Goal: Task Accomplishment & Management: Use online tool/utility

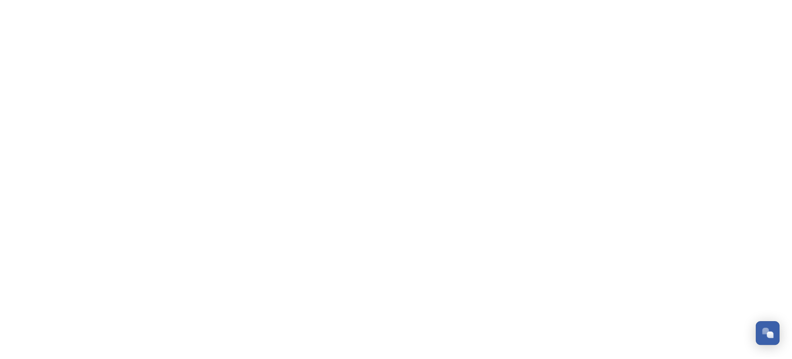
scroll to position [136, 0]
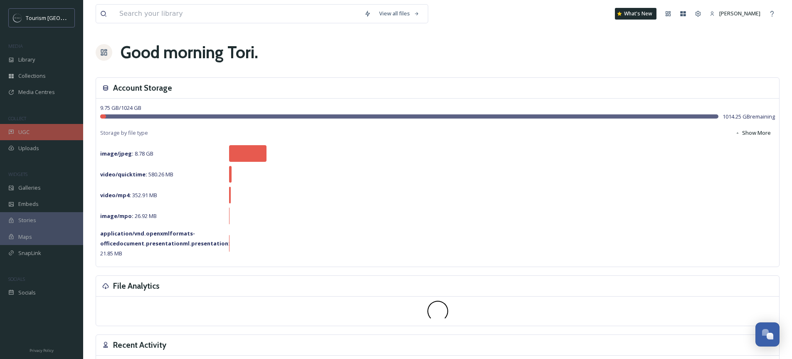
click at [31, 134] on div "UGC" at bounding box center [41, 132] width 83 height 16
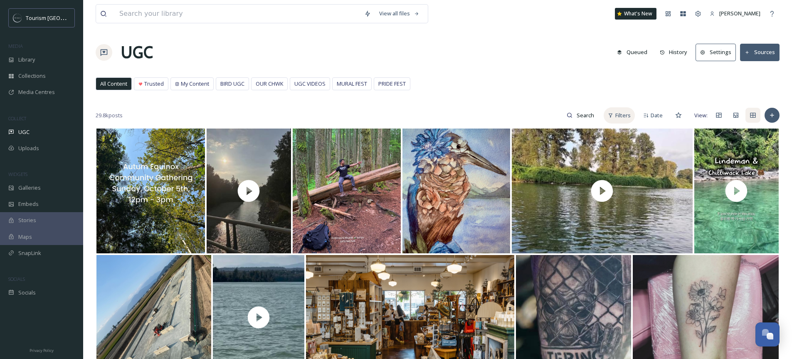
click at [623, 114] on span "Filters" at bounding box center [622, 115] width 15 height 8
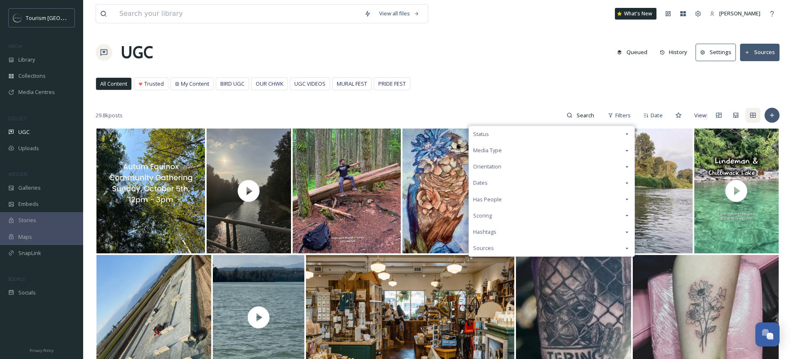
click at [507, 146] on div "Media Type" at bounding box center [552, 150] width 166 height 16
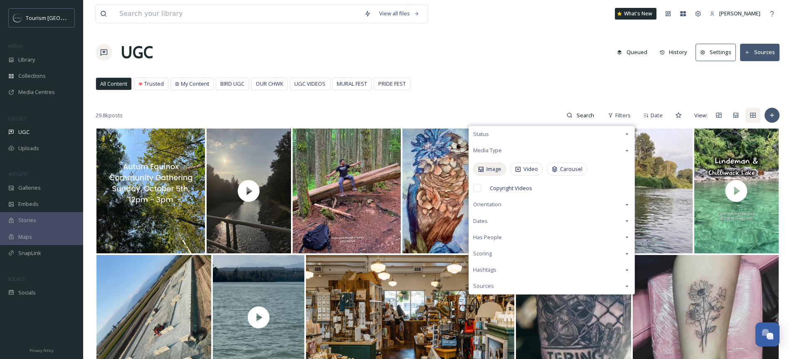
click at [483, 170] on icon at bounding box center [481, 169] width 5 height 5
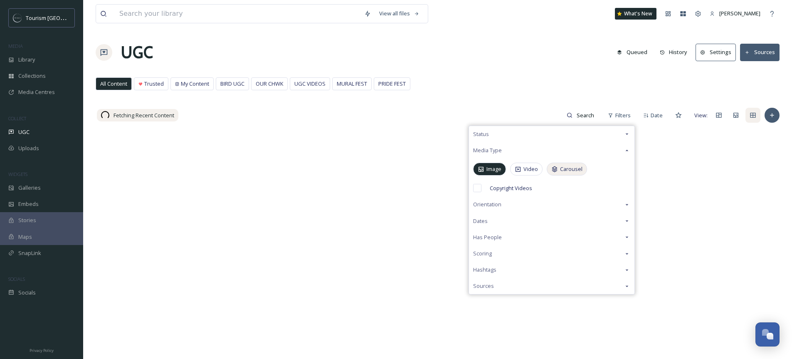
click at [565, 171] on span "Carousel" at bounding box center [571, 169] width 22 height 8
click at [573, 75] on div "View all files What's New [PERSON_NAME] UGC Queued History Settings Sources All…" at bounding box center [437, 243] width 709 height 487
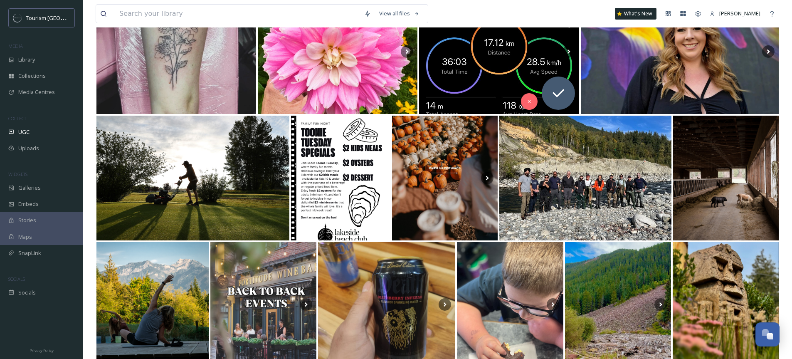
scroll to position [96, 0]
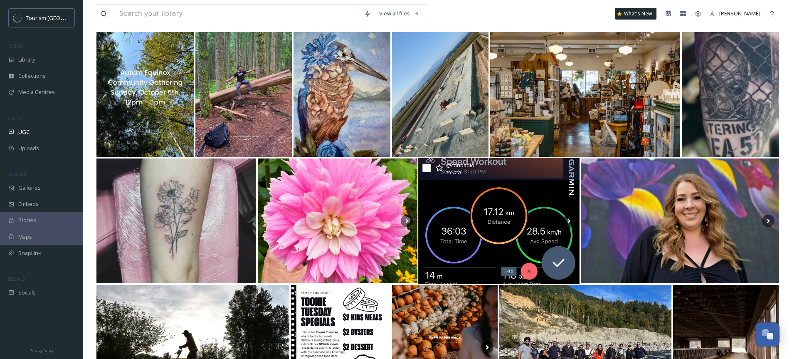
click at [526, 273] on icon at bounding box center [529, 271] width 6 height 6
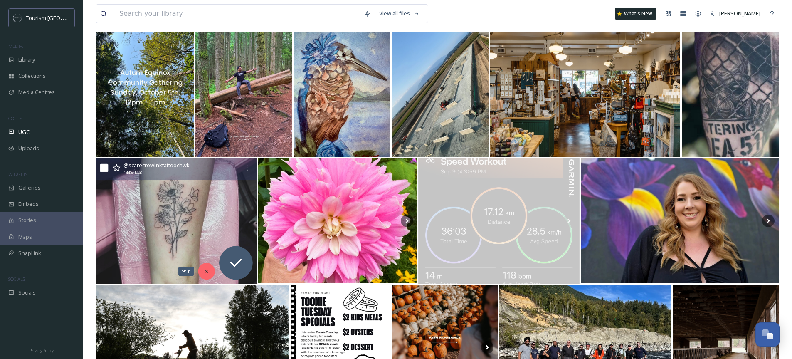
click at [207, 272] on icon at bounding box center [207, 271] width 6 height 6
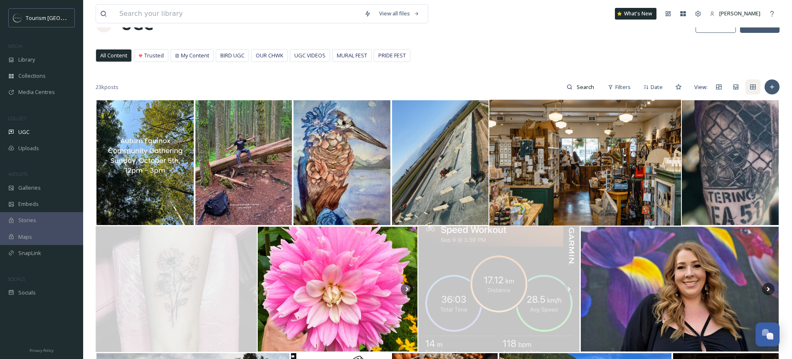
scroll to position [28, 0]
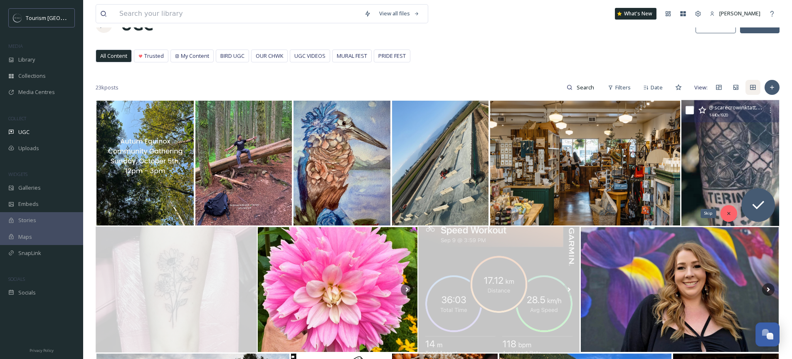
click at [724, 213] on div "Skip" at bounding box center [729, 213] width 17 height 17
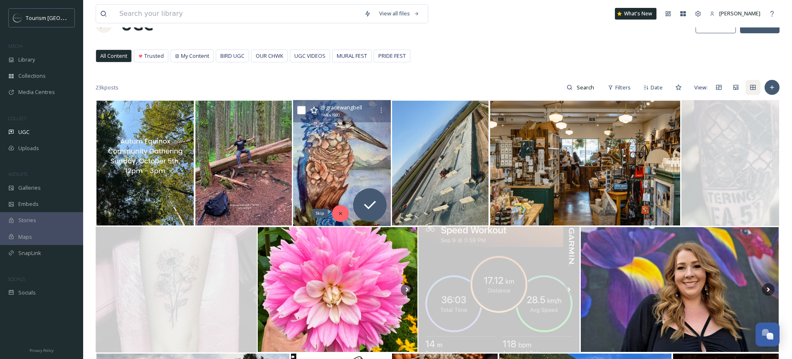
click at [337, 210] on div "Skip" at bounding box center [340, 213] width 17 height 17
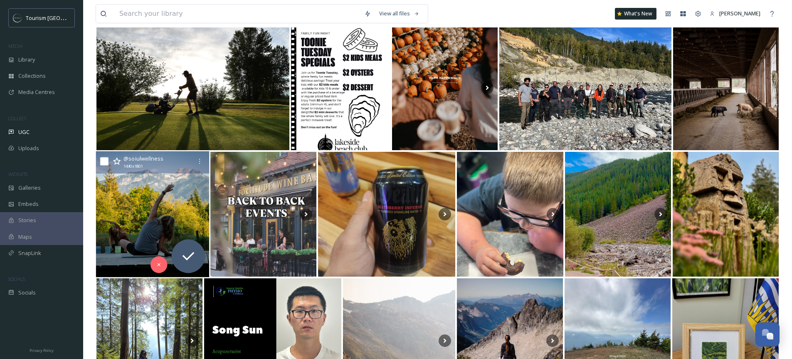
scroll to position [366, 0]
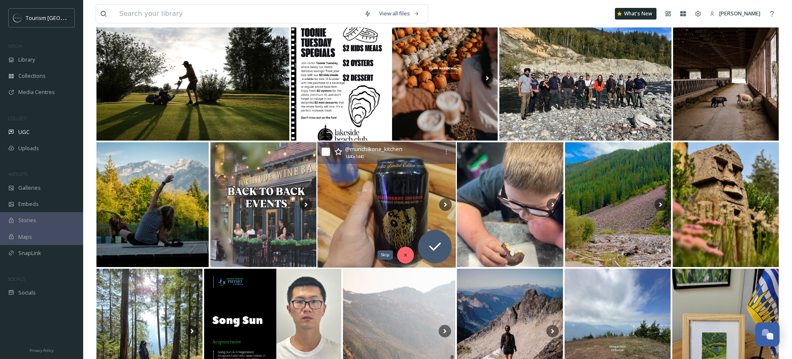
click at [409, 255] on div "Skip" at bounding box center [406, 255] width 17 height 17
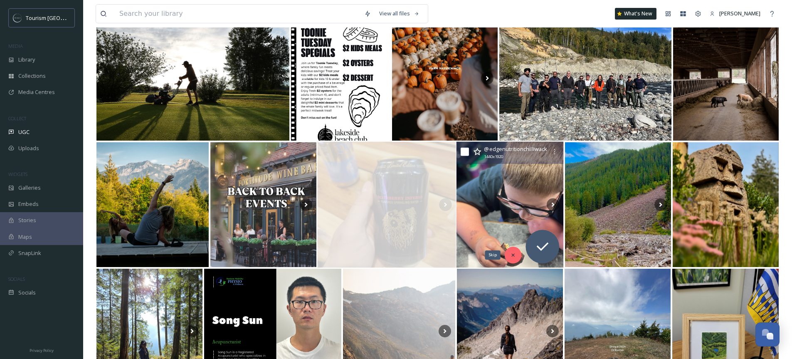
click at [514, 252] on icon at bounding box center [514, 255] width 6 height 6
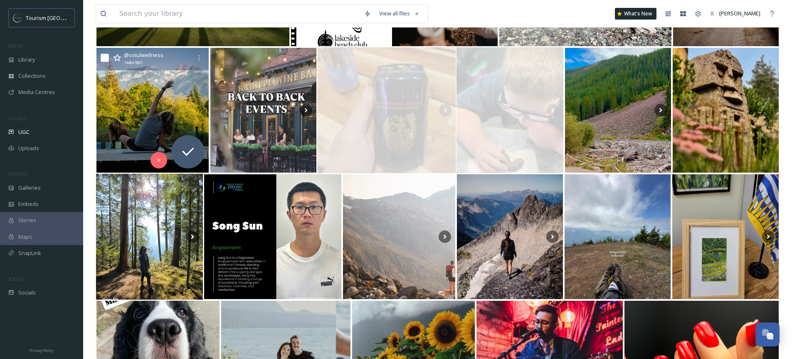
scroll to position [504, 0]
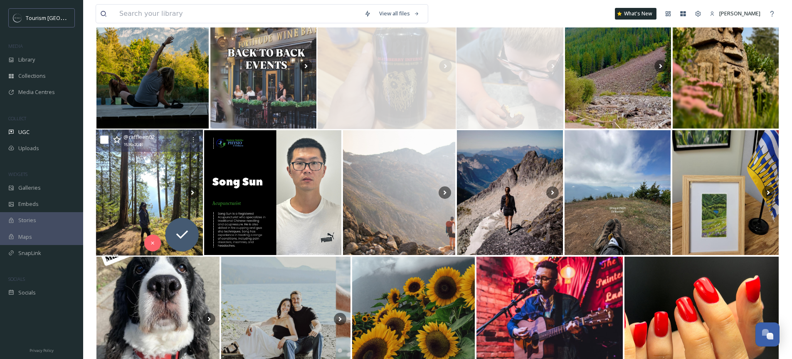
click at [153, 194] on img at bounding box center [149, 193] width 107 height 126
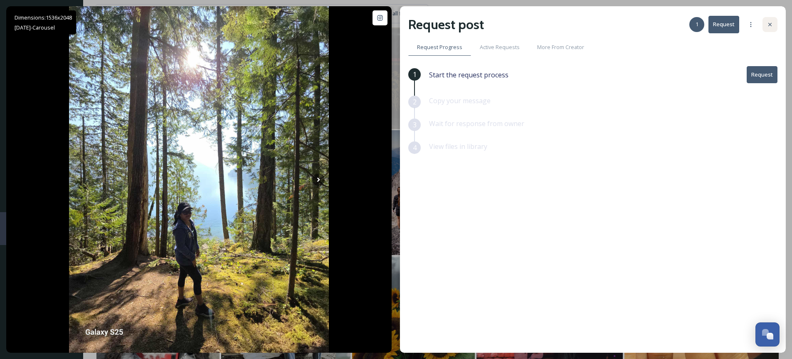
click at [767, 26] on icon at bounding box center [770, 24] width 7 height 7
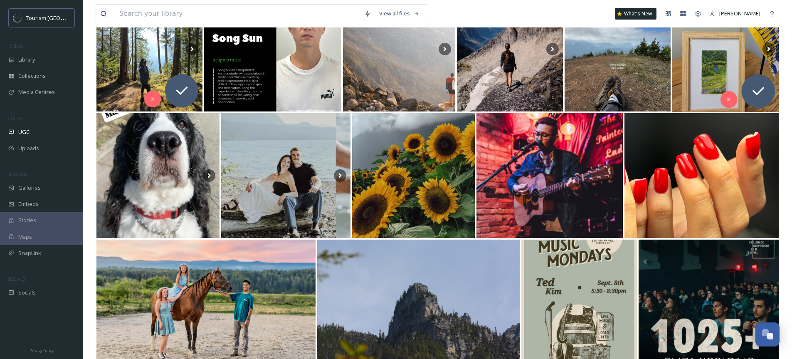
scroll to position [751, 0]
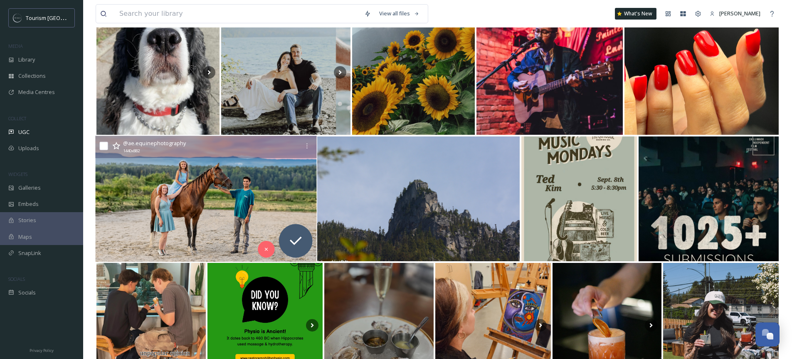
click at [179, 200] on img at bounding box center [205, 199] width 221 height 126
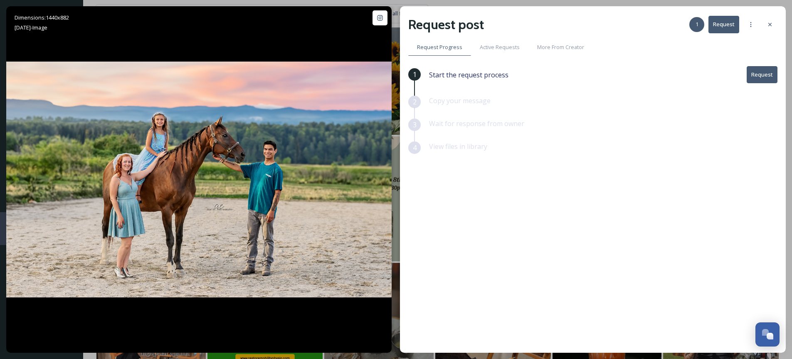
click at [767, 26] on icon at bounding box center [770, 24] width 7 height 7
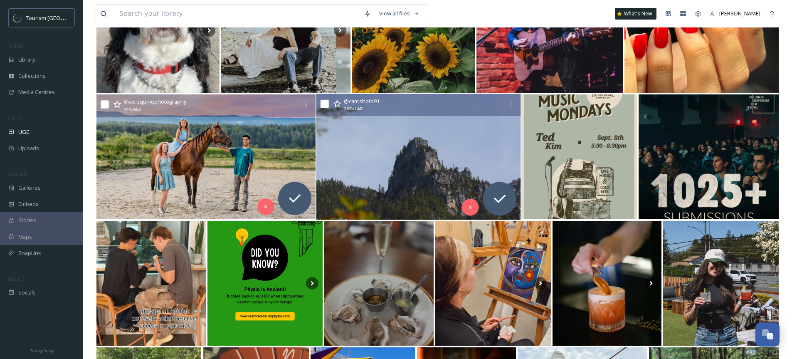
scroll to position [801, 0]
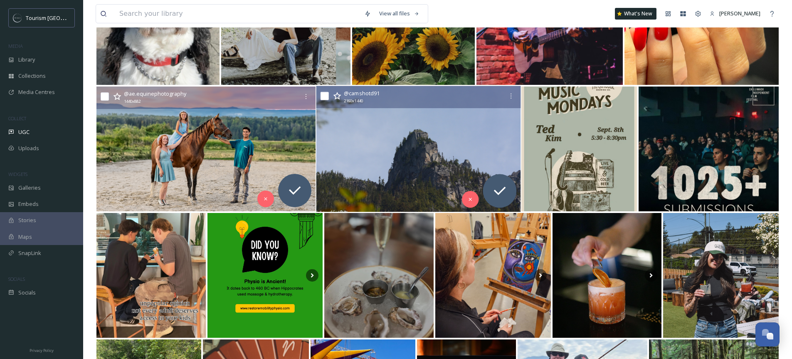
click at [360, 164] on img at bounding box center [418, 149] width 205 height 126
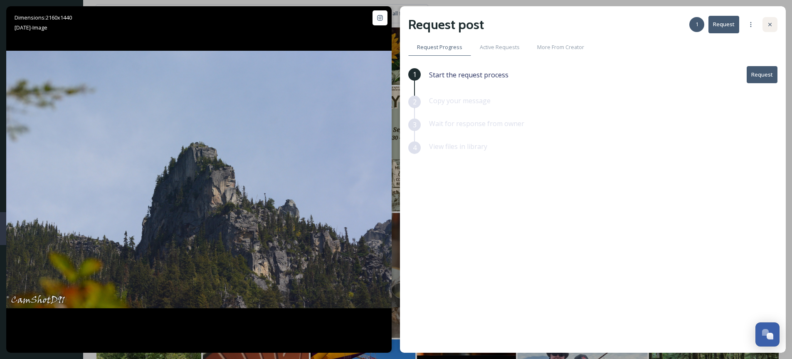
click at [773, 27] on icon at bounding box center [770, 24] width 7 height 7
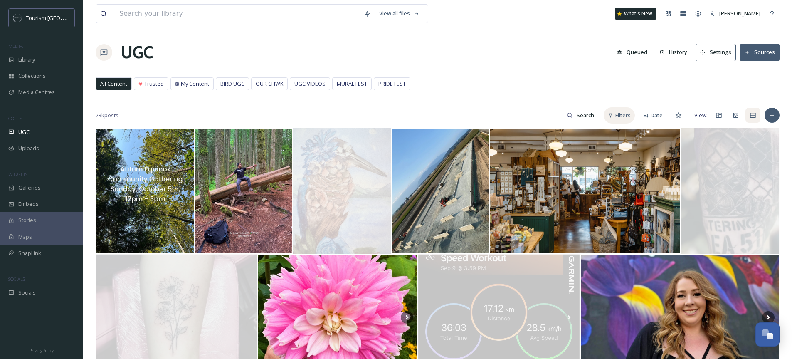
click at [626, 116] on span "Filters" at bounding box center [622, 115] width 15 height 8
click at [649, 118] on div "Date" at bounding box center [653, 115] width 28 height 16
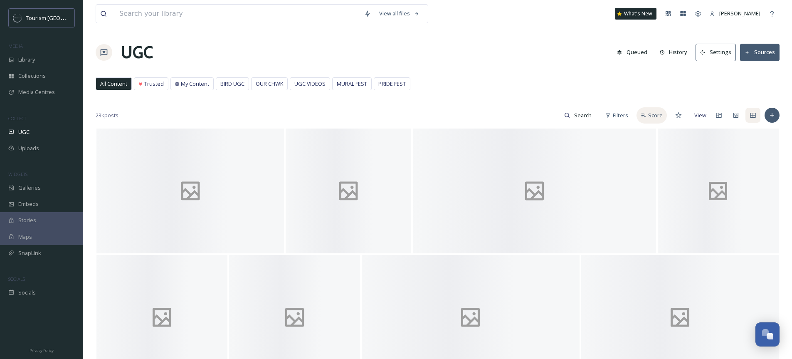
click at [648, 119] on div "Score" at bounding box center [652, 115] width 30 height 16
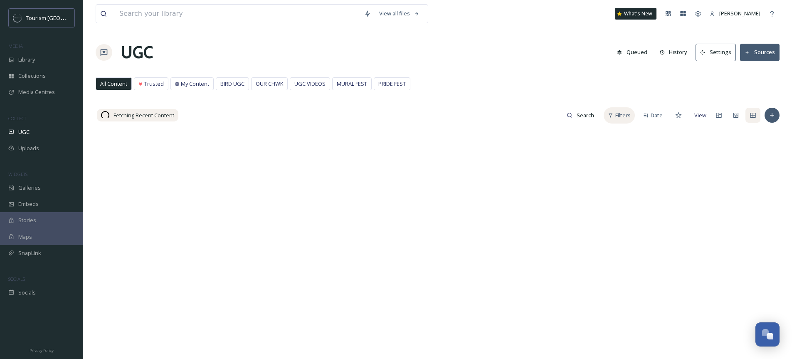
click at [618, 120] on div "Filters" at bounding box center [619, 115] width 31 height 16
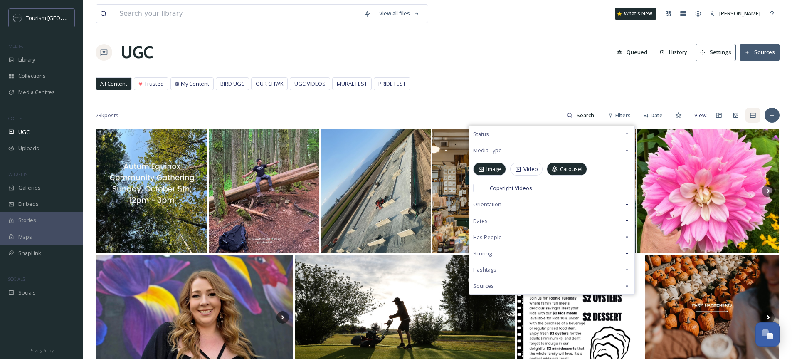
click at [489, 222] on div "Dates" at bounding box center [552, 221] width 166 height 16
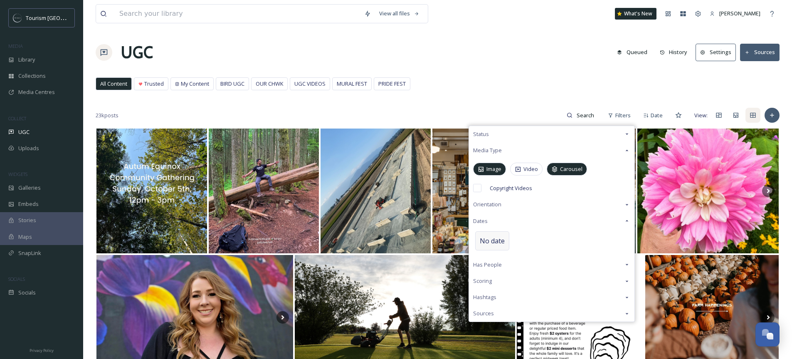
click at [493, 236] on span "No date" at bounding box center [492, 241] width 25 height 10
select select "8"
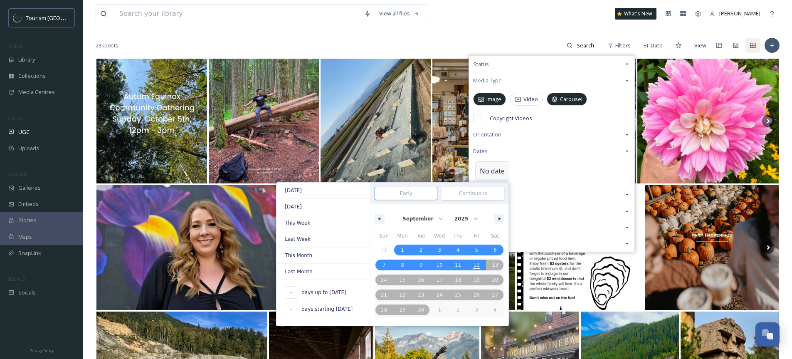
scroll to position [75, 0]
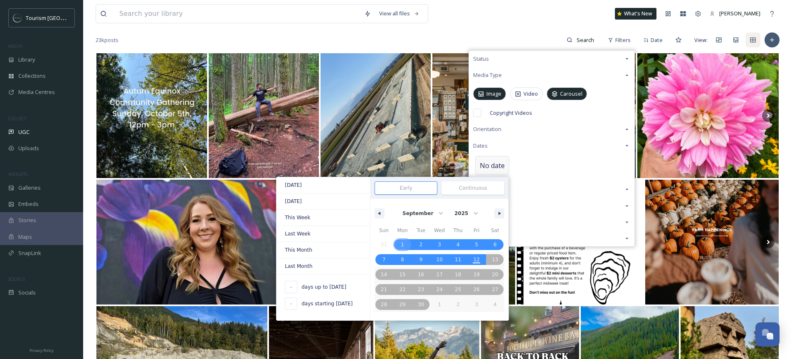
click at [400, 245] on span "1" at bounding box center [402, 244] width 19 height 11
type input "[DATE]"
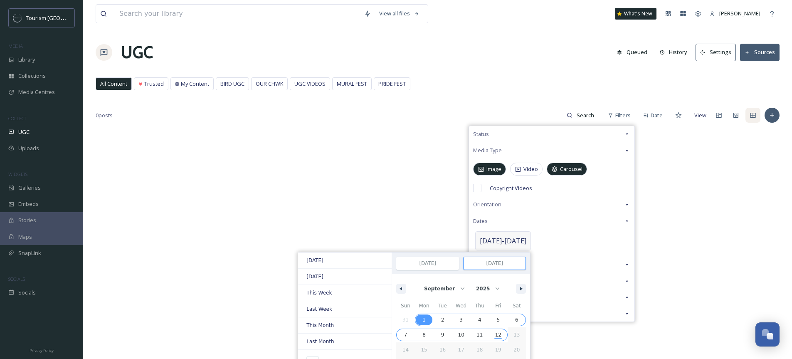
click at [495, 331] on span "12" at bounding box center [498, 334] width 6 height 15
type input "12"
type input "[DATE]"
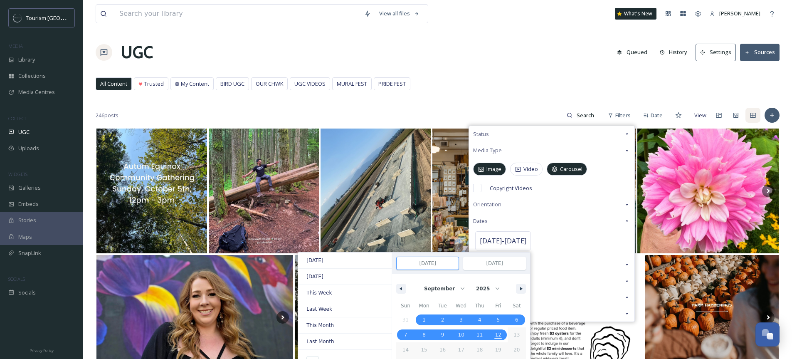
click at [582, 245] on div "[DATE] - [DATE] [DATE] [DATE] This Week Last Week This Month Last Month 12 days…" at bounding box center [552, 242] width 166 height 27
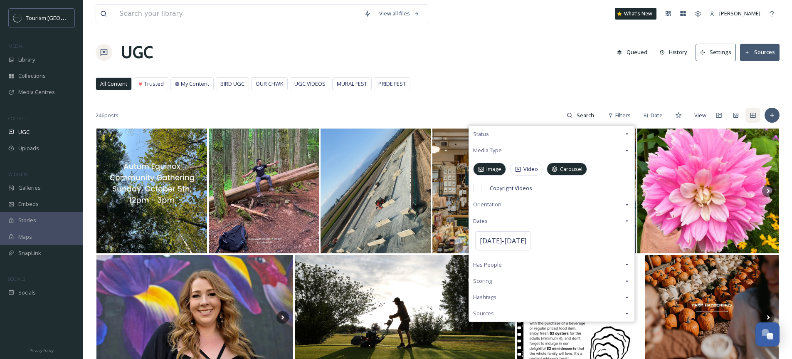
click at [516, 87] on div "All Content Trusted My Content BIRD UGC OUR CHWK UGC VIDEOS MURAL FEST PRIDE FE…" at bounding box center [438, 85] width 684 height 17
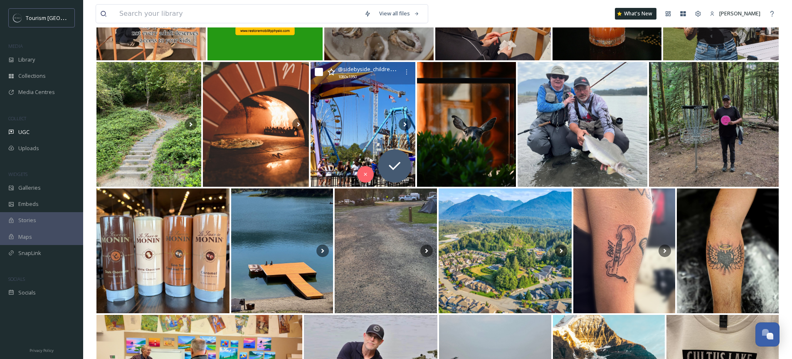
scroll to position [956, 0]
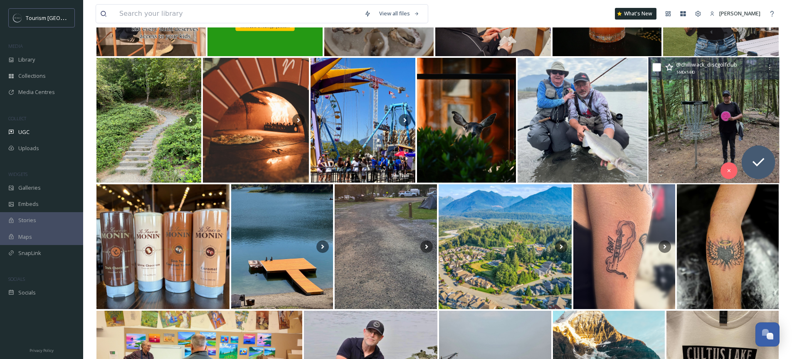
click at [670, 68] on icon at bounding box center [669, 67] width 8 height 8
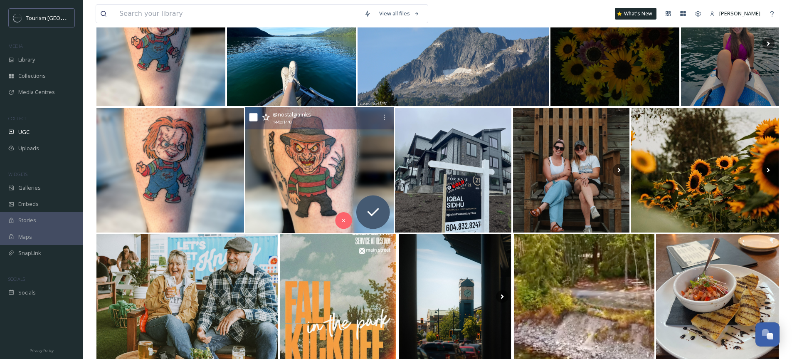
scroll to position [1918, 0]
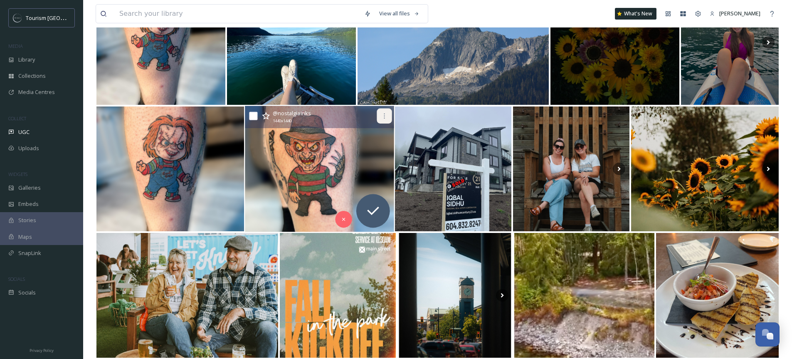
click at [380, 114] on div at bounding box center [384, 116] width 15 height 15
click at [381, 118] on div at bounding box center [384, 116] width 15 height 15
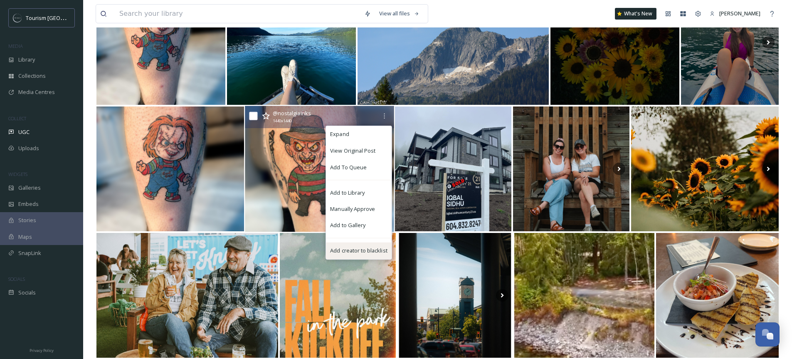
click at [354, 252] on span "Add creator to blacklist" at bounding box center [358, 251] width 57 height 8
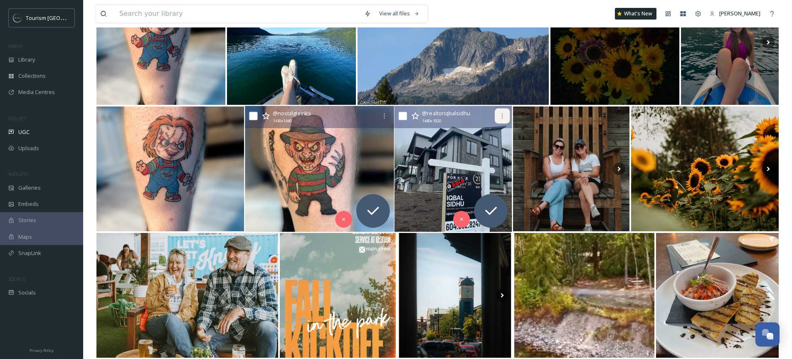
click at [507, 113] on div at bounding box center [502, 116] width 15 height 15
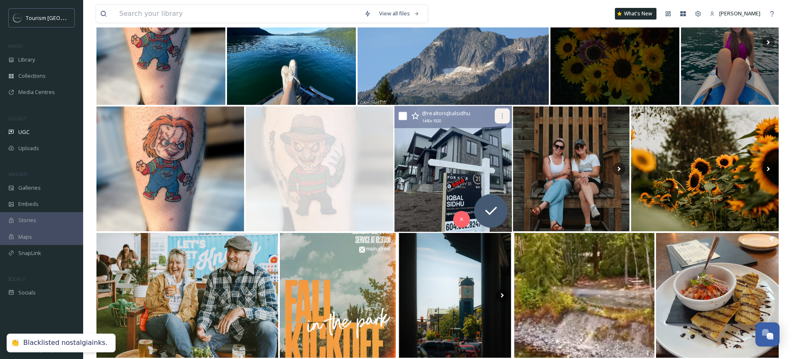
click at [506, 116] on div at bounding box center [502, 116] width 15 height 15
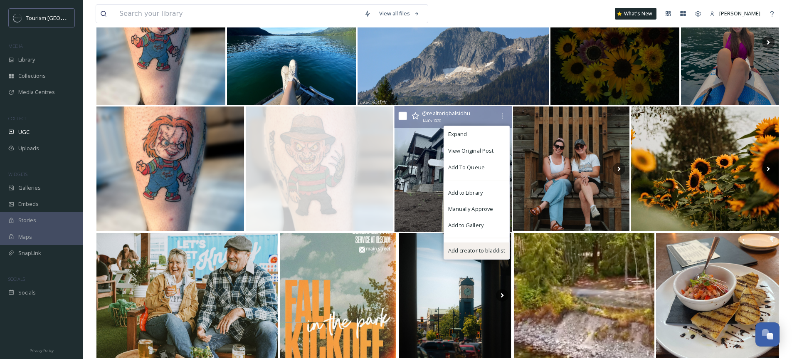
click at [476, 254] on span "Add creator to blacklist" at bounding box center [476, 251] width 57 height 8
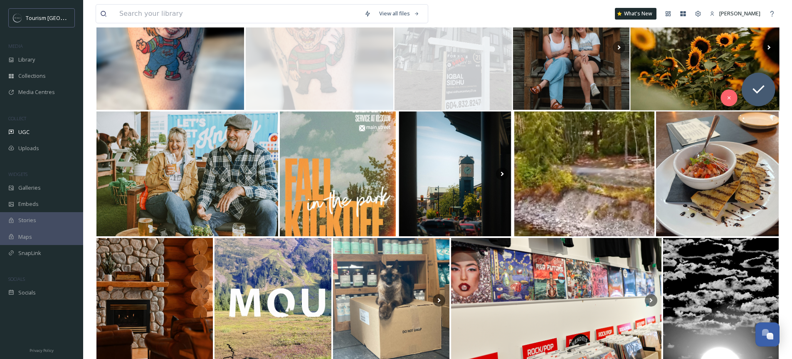
scroll to position [2054, 0]
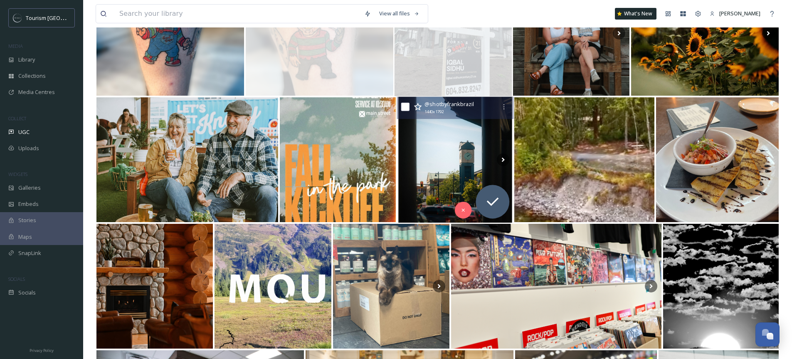
click at [420, 107] on icon at bounding box center [418, 107] width 8 height 8
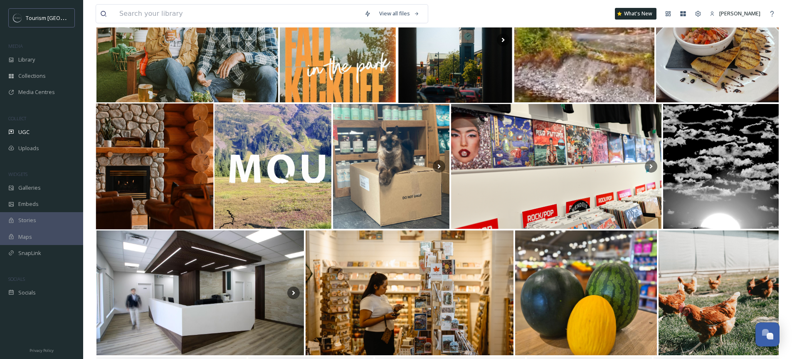
scroll to position [2185, 0]
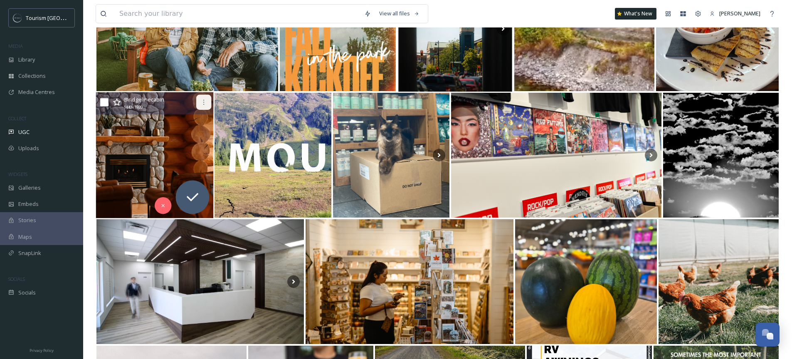
click at [205, 103] on icon at bounding box center [204, 102] width 7 height 7
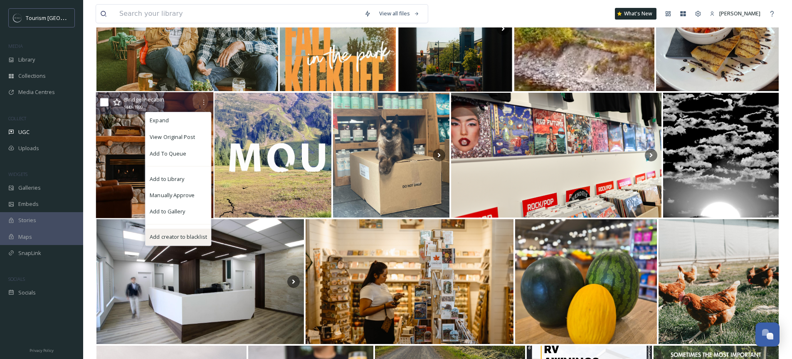
click at [170, 231] on div "Add creator to blacklist" at bounding box center [179, 237] width 66 height 17
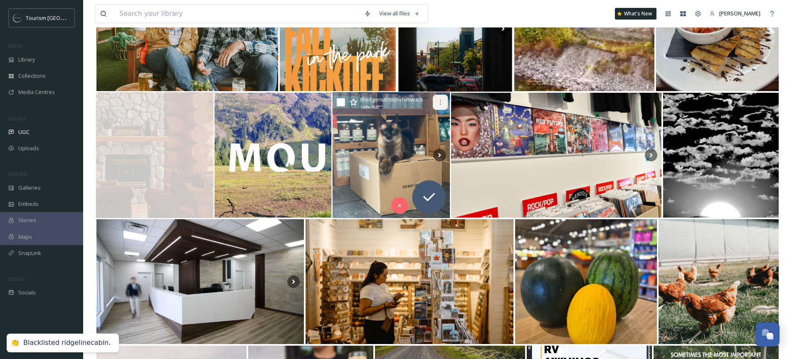
click at [440, 100] on icon at bounding box center [440, 102] width 7 height 7
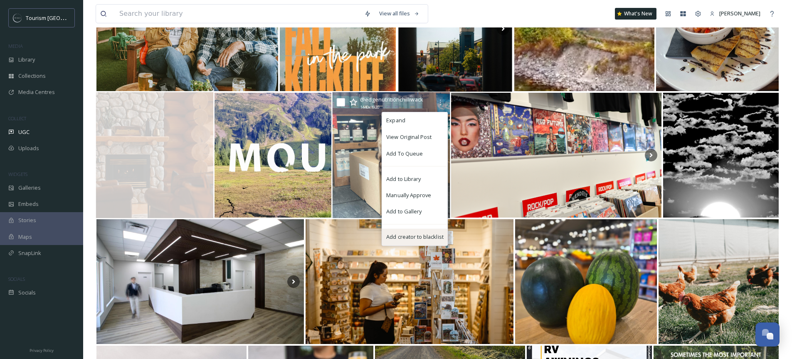
click at [405, 235] on span "Add creator to blacklist" at bounding box center [414, 237] width 57 height 8
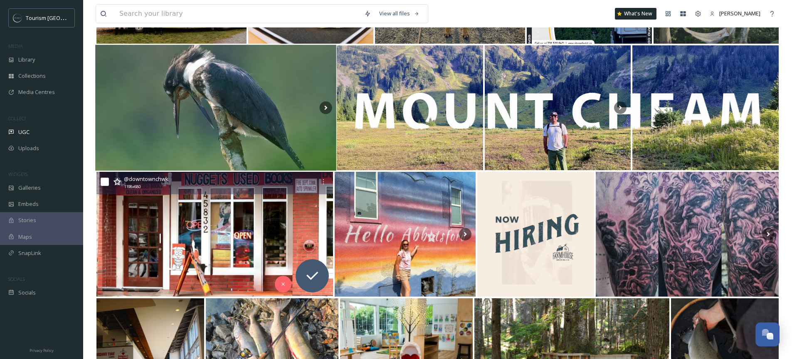
scroll to position [2664, 0]
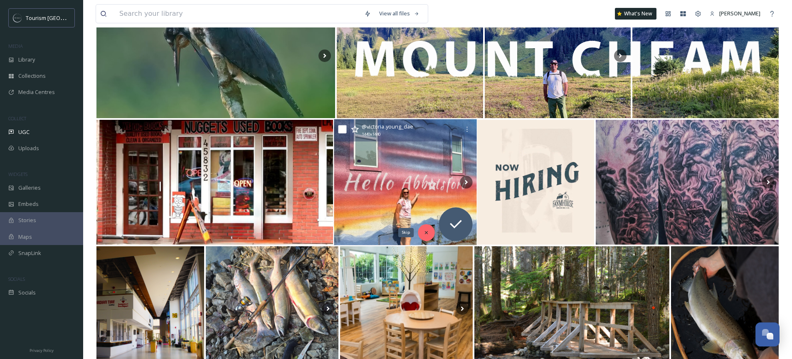
click at [422, 234] on div "Skip" at bounding box center [426, 232] width 17 height 17
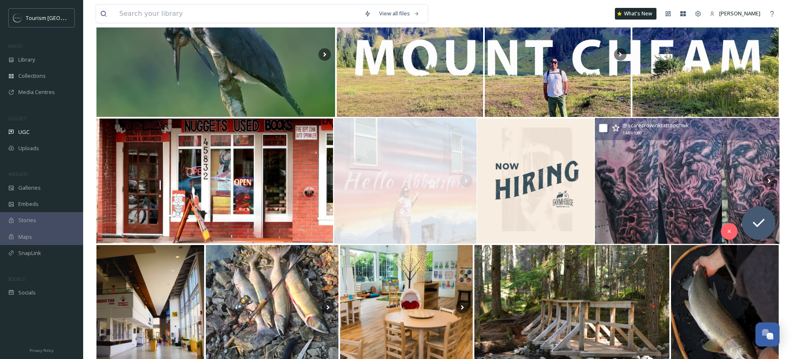
scroll to position [2665, 0]
click at [774, 129] on div at bounding box center [770, 127] width 15 height 15
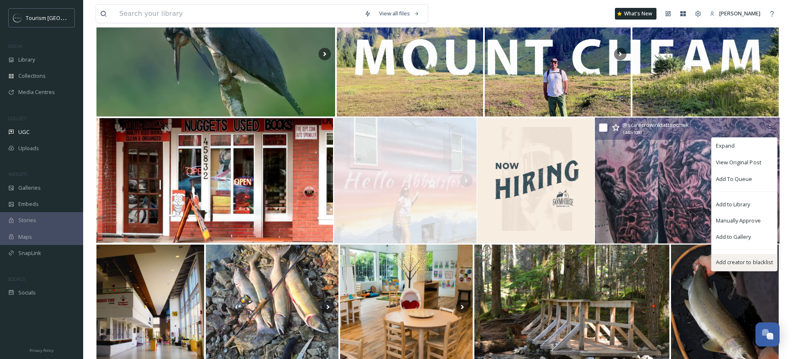
click at [734, 265] on span "Add creator to blacklist" at bounding box center [744, 262] width 57 height 8
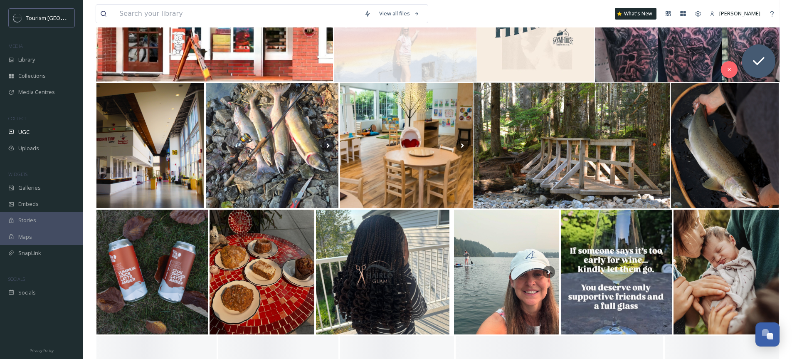
scroll to position [2828, 0]
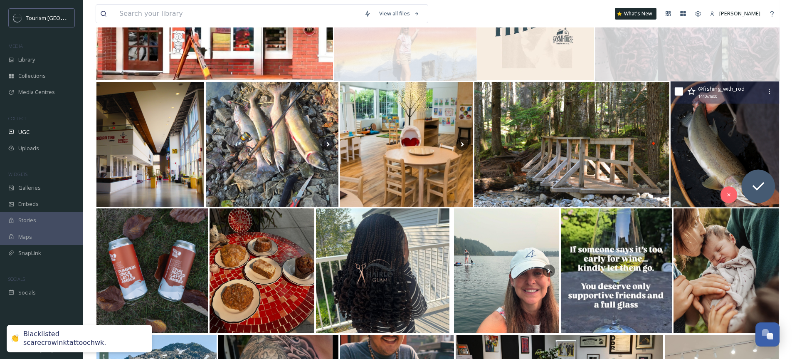
click at [692, 94] on icon at bounding box center [692, 90] width 8 height 7
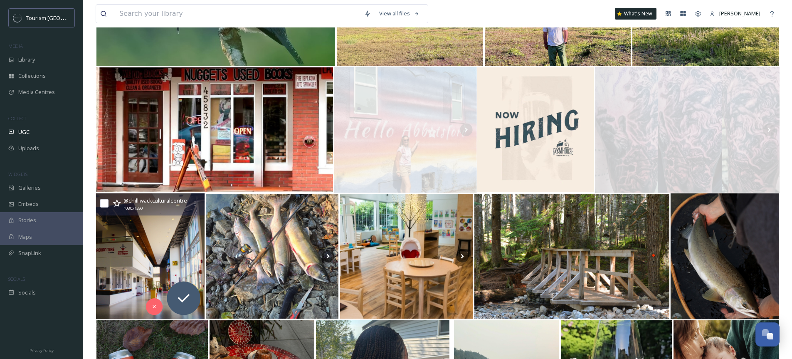
scroll to position [2998, 0]
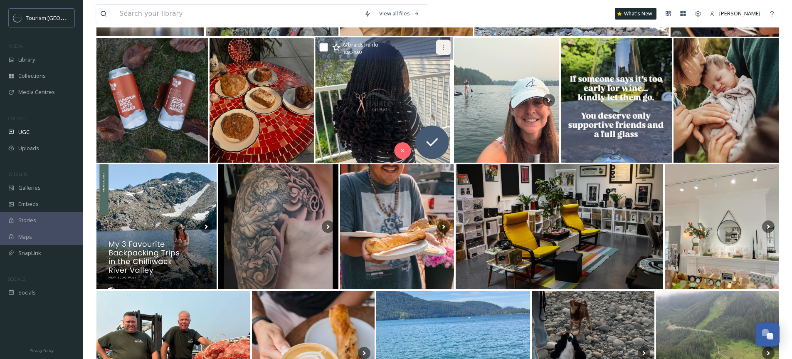
click at [445, 47] on icon at bounding box center [443, 47] width 7 height 7
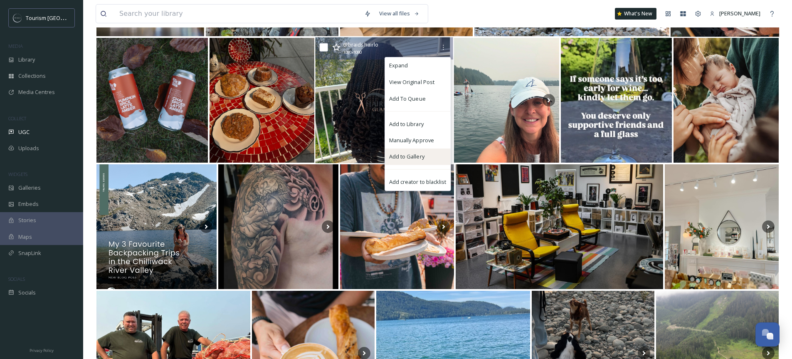
click at [418, 160] on span "Add to Gallery" at bounding box center [406, 157] width 35 height 8
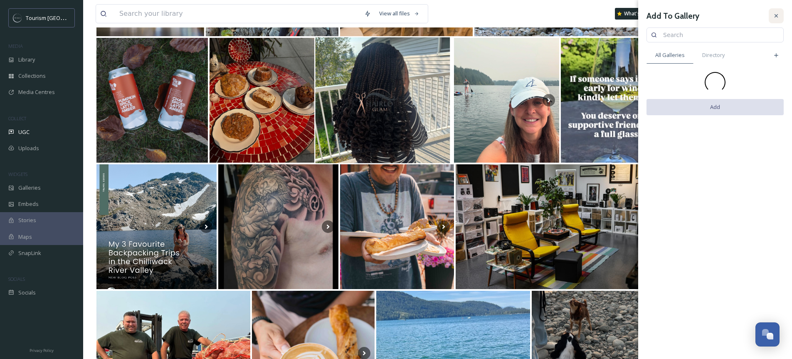
click at [776, 13] on icon at bounding box center [776, 15] width 7 height 7
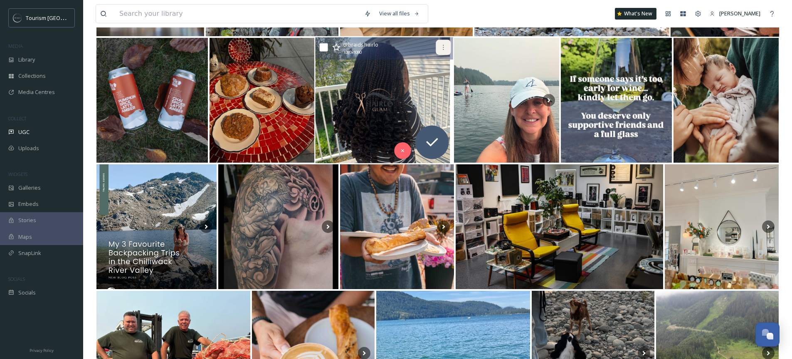
click at [447, 46] on div at bounding box center [443, 47] width 15 height 15
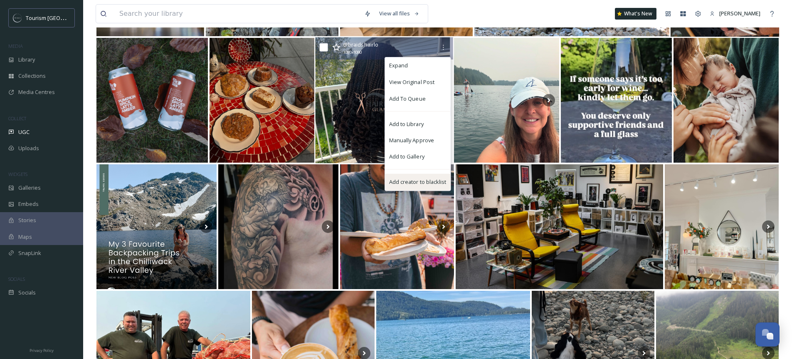
click at [412, 180] on span "Add creator to blacklist" at bounding box center [417, 182] width 57 height 8
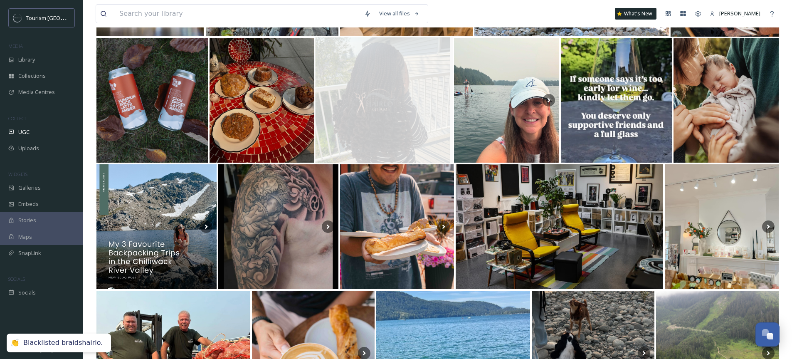
click at [399, 150] on img at bounding box center [385, 100] width 138 height 126
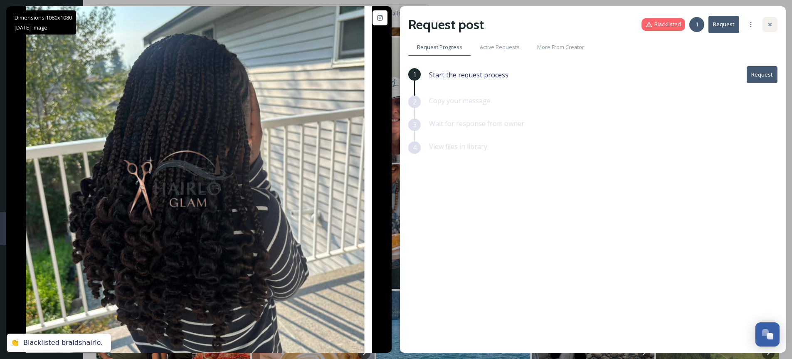
click at [775, 22] on div at bounding box center [770, 24] width 15 height 15
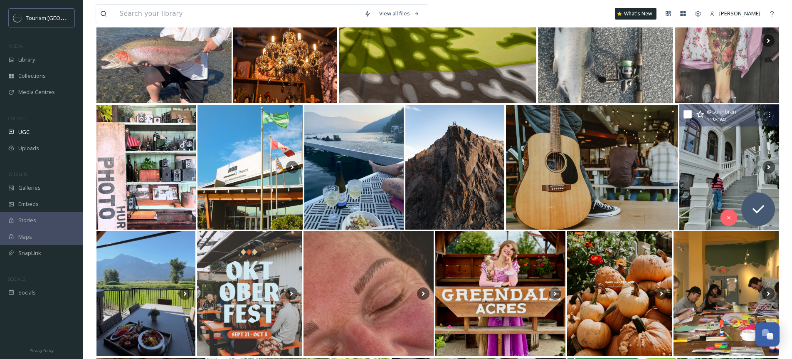
scroll to position [3986, 0]
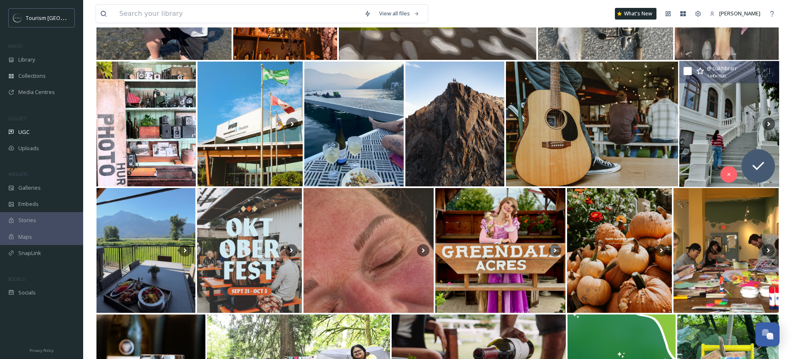
click at [700, 72] on icon at bounding box center [700, 70] width 8 height 7
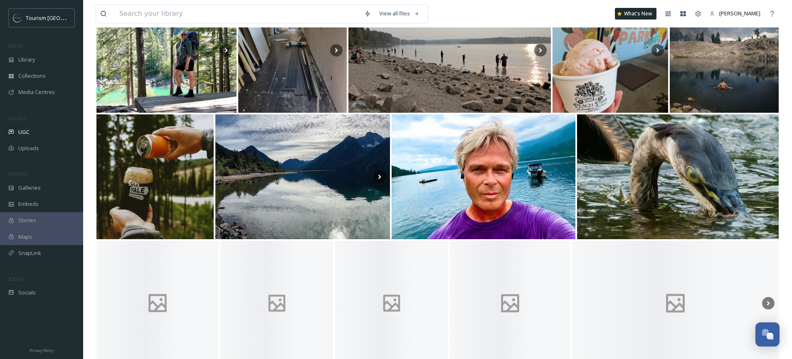
scroll to position [5602, 0]
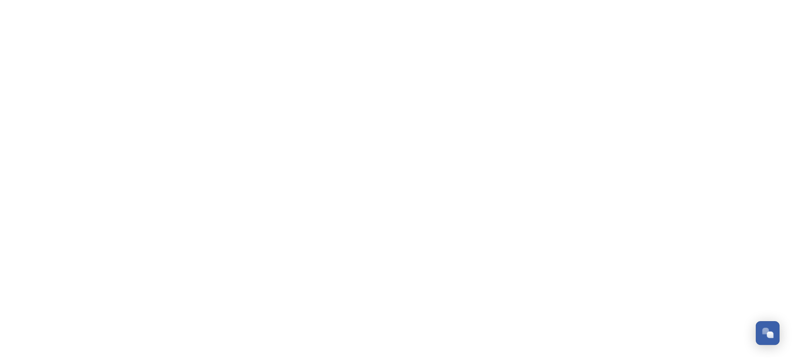
scroll to position [136, 0]
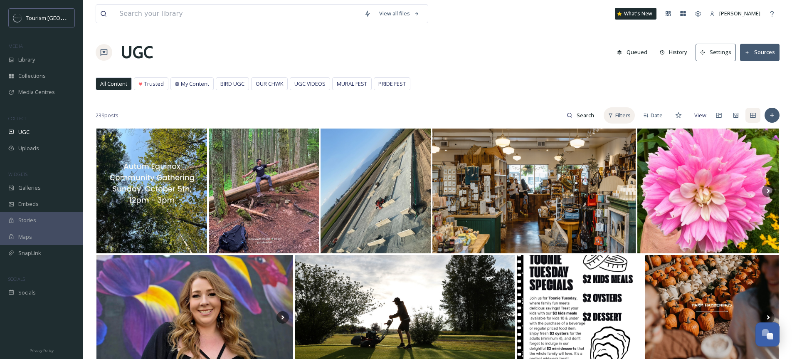
click at [618, 117] on span "Filters" at bounding box center [622, 115] width 15 height 8
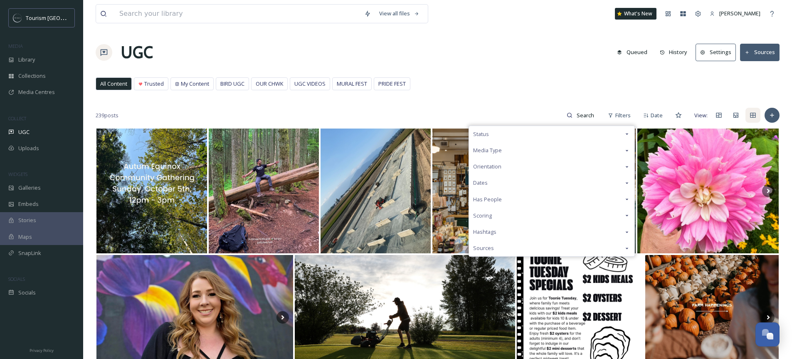
click at [499, 147] on span "Media Type" at bounding box center [487, 150] width 29 height 8
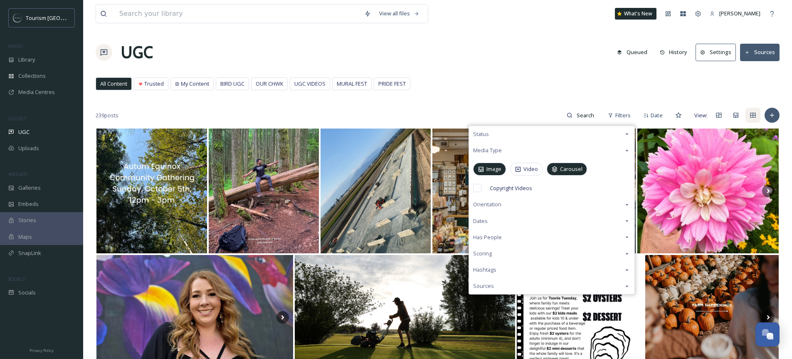
click at [499, 147] on span "Media Type" at bounding box center [487, 150] width 29 height 8
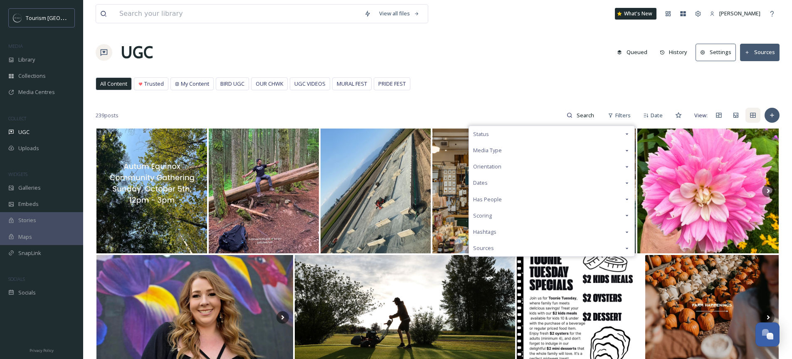
click at [489, 184] on div "Dates" at bounding box center [552, 183] width 166 height 16
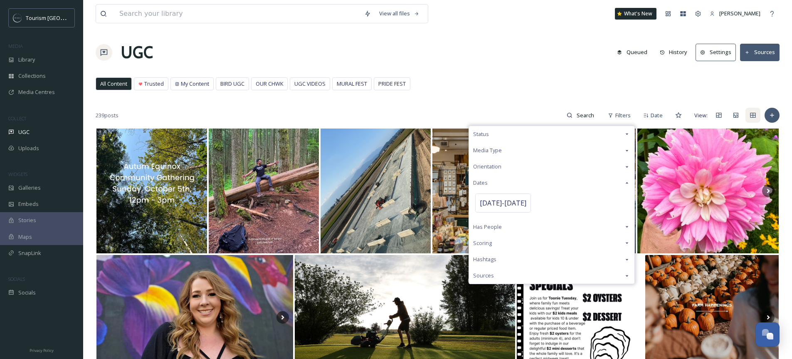
click at [489, 183] on div "Dates" at bounding box center [552, 183] width 166 height 16
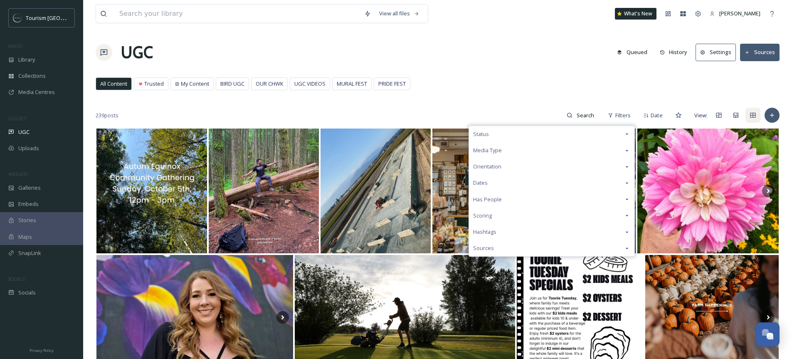
click at [467, 96] on div "View all files What's New Tori Hackett UGC Queued History Settings Sources All …" at bounding box center [437, 327] width 709 height 654
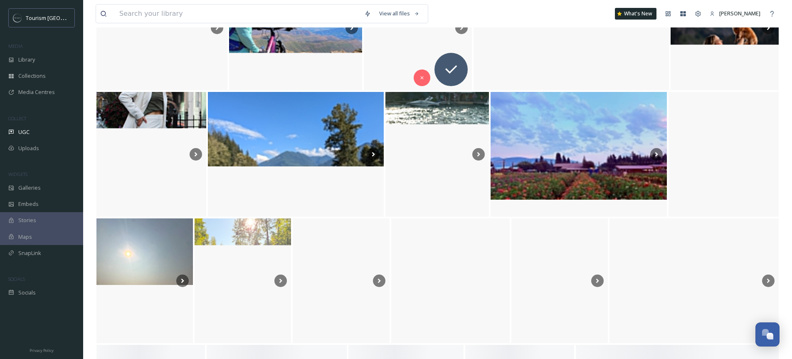
scroll to position [5106, 0]
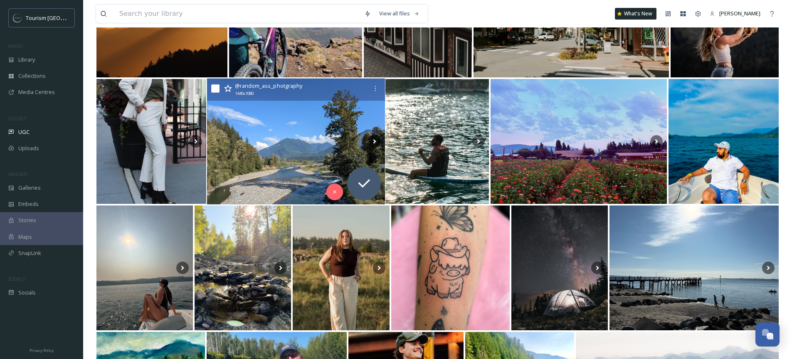
click at [229, 89] on icon at bounding box center [228, 88] width 8 height 8
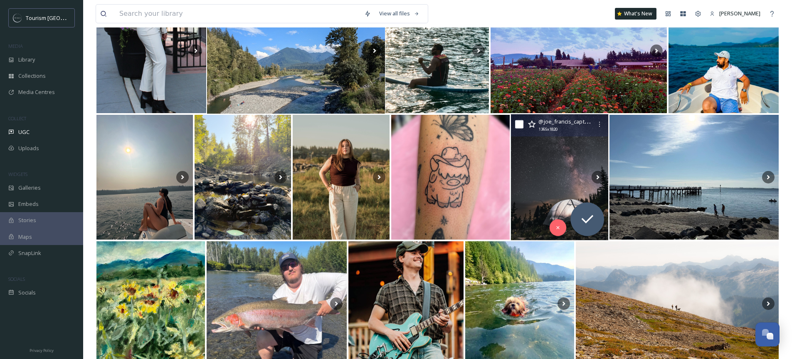
scroll to position [5197, 0]
click at [531, 125] on icon at bounding box center [532, 125] width 8 height 8
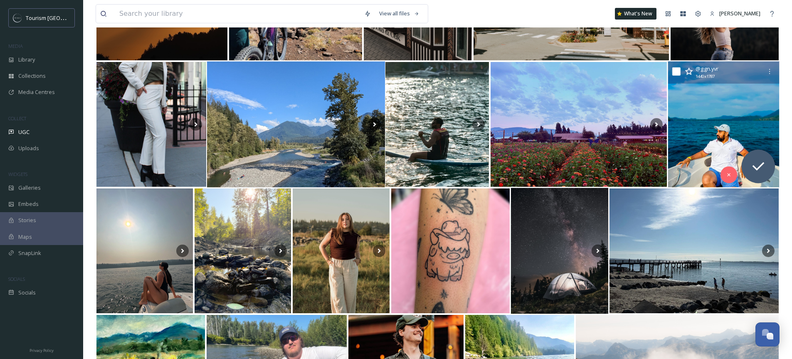
scroll to position [5134, 0]
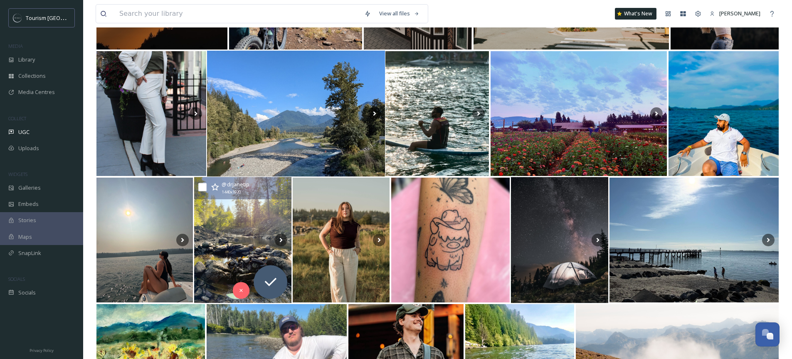
click at [213, 188] on icon at bounding box center [215, 186] width 8 height 7
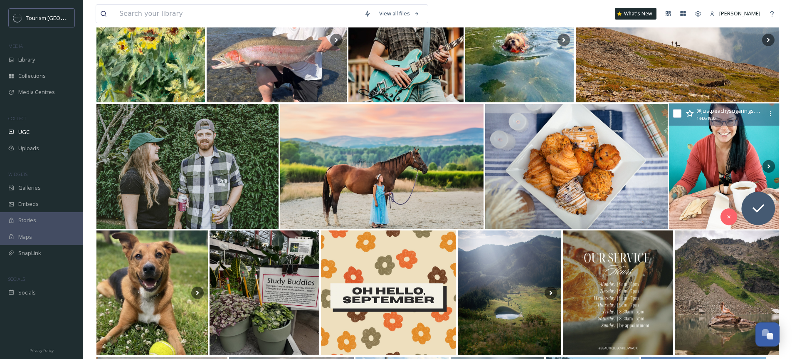
scroll to position [5292, 0]
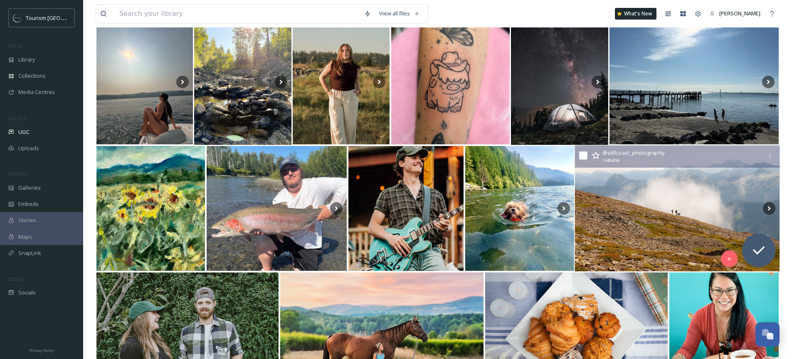
click at [598, 156] on icon at bounding box center [596, 155] width 8 height 8
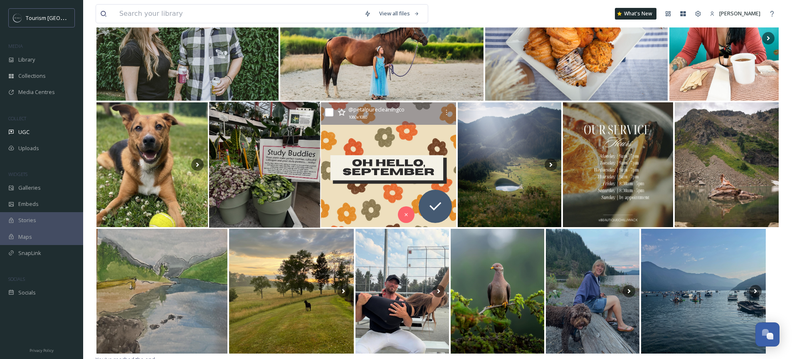
scroll to position [5594, 0]
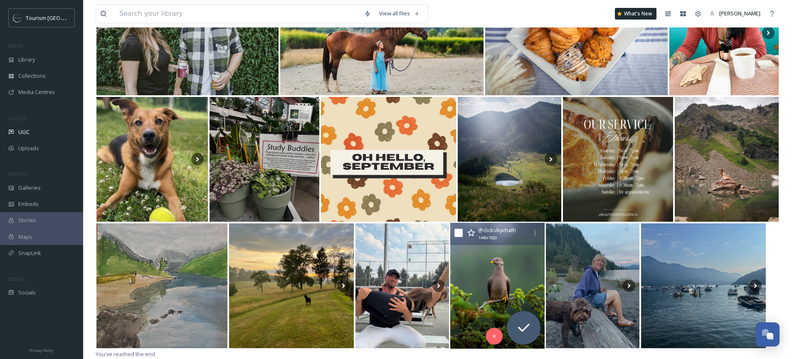
click at [470, 233] on icon at bounding box center [471, 233] width 8 height 8
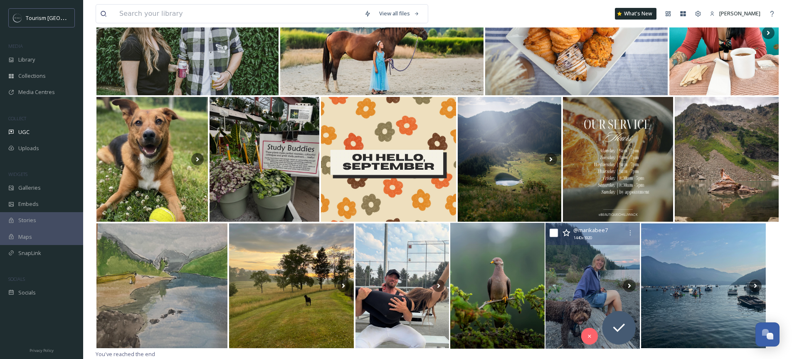
click at [566, 233] on icon at bounding box center [566, 233] width 8 height 8
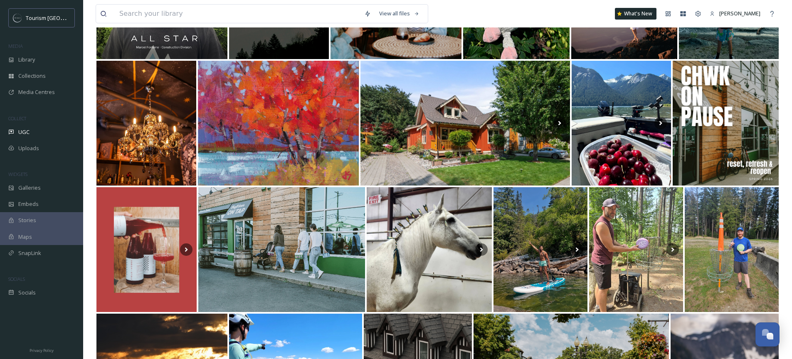
scroll to position [4924, 0]
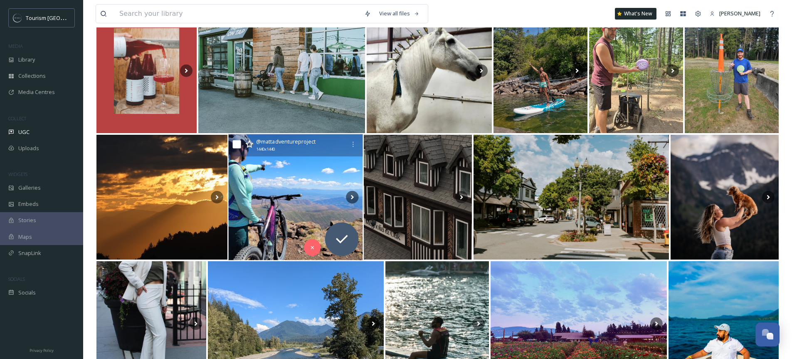
click at [249, 144] on icon at bounding box center [249, 144] width 8 height 8
click at [277, 192] on img at bounding box center [295, 197] width 134 height 126
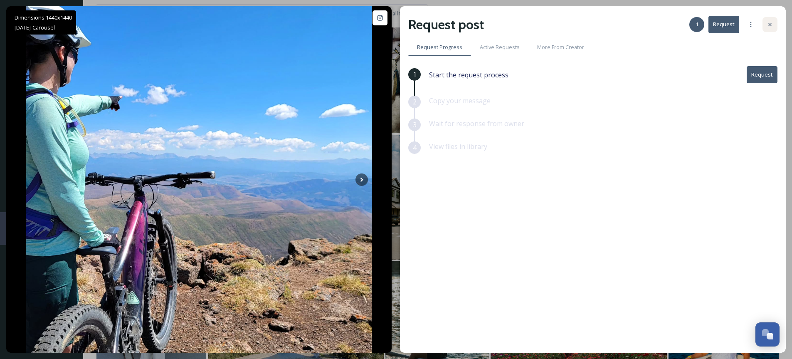
click at [767, 21] on div at bounding box center [770, 24] width 15 height 15
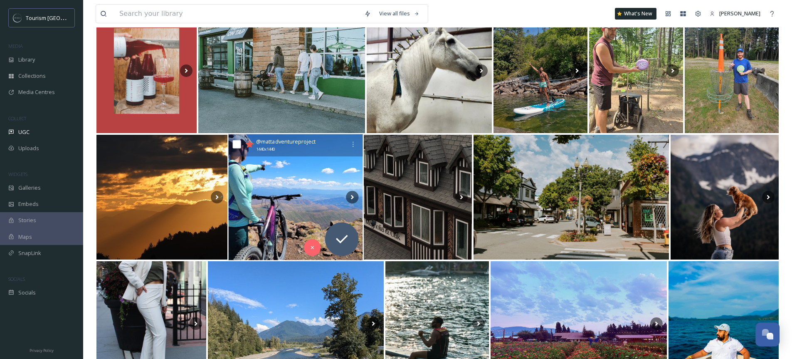
click at [250, 142] on icon at bounding box center [249, 143] width 8 height 7
click at [313, 247] on icon at bounding box center [312, 248] width 6 height 6
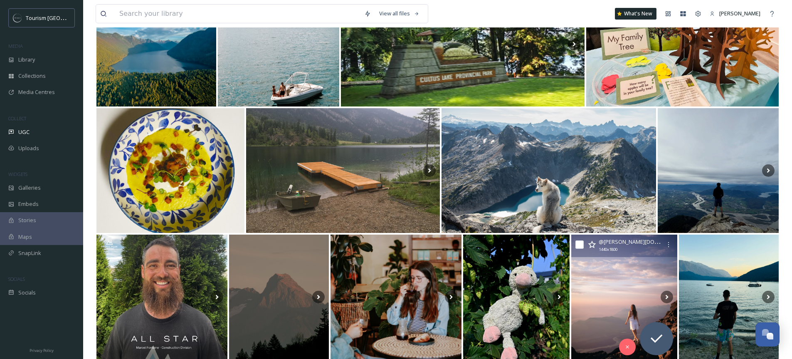
scroll to position [4445, 0]
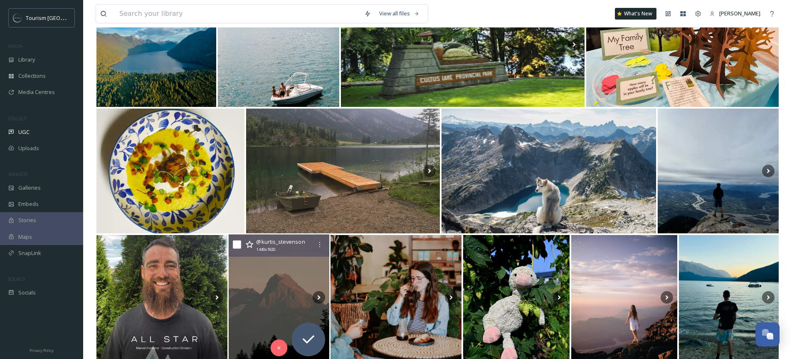
click at [248, 245] on icon at bounding box center [250, 243] width 8 height 7
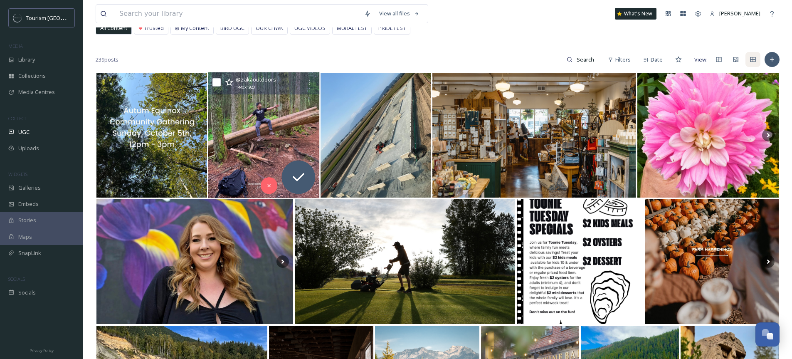
scroll to position [0, 0]
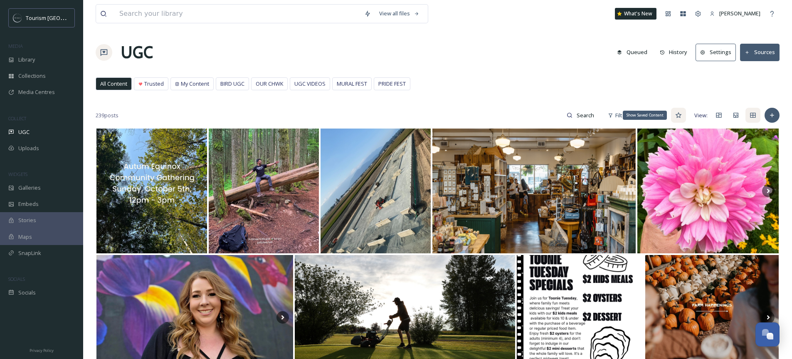
click at [679, 114] on icon at bounding box center [678, 115] width 6 height 6
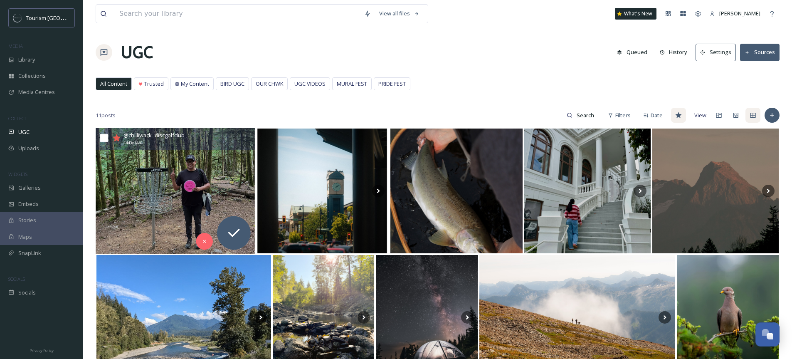
click at [153, 185] on img at bounding box center [175, 191] width 159 height 126
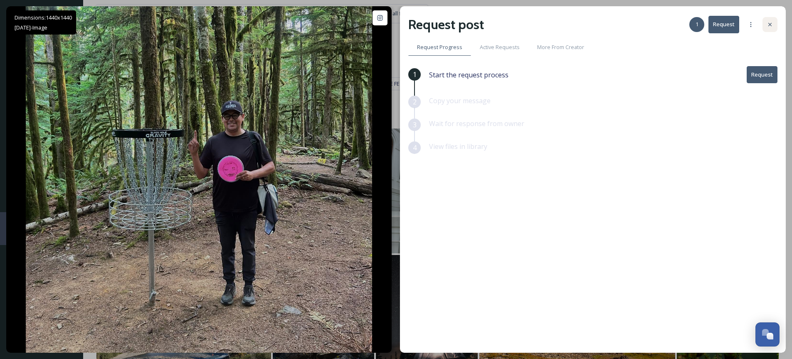
click at [766, 25] on div at bounding box center [770, 24] width 15 height 15
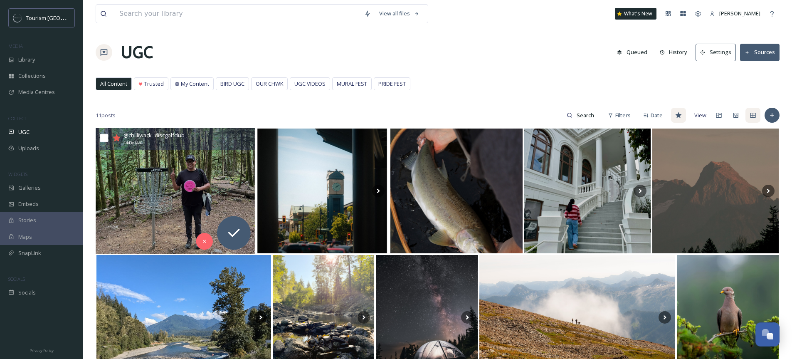
click at [118, 137] on icon at bounding box center [117, 137] width 8 height 7
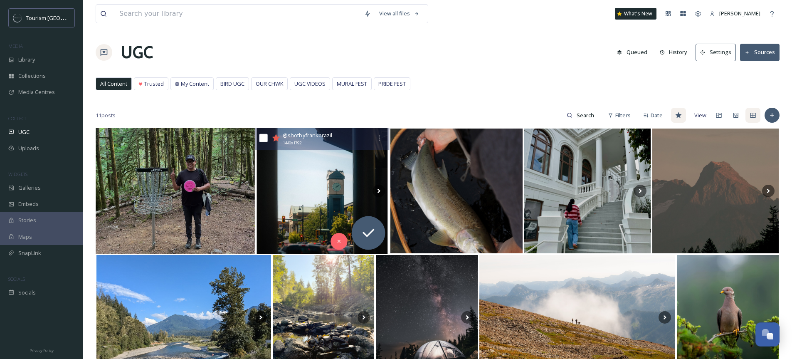
click at [319, 171] on img at bounding box center [322, 191] width 134 height 126
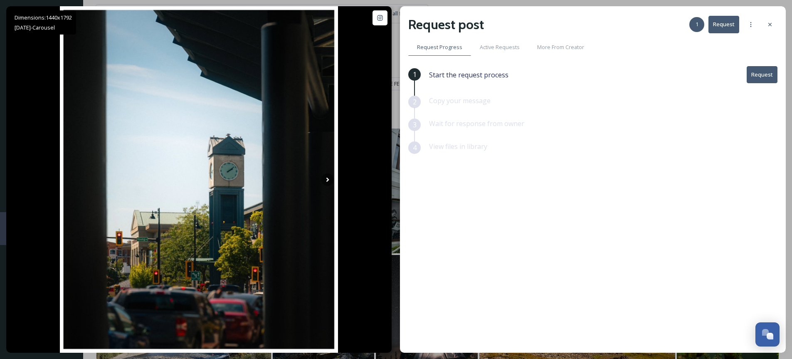
drag, startPoint x: 771, startPoint y: 26, endPoint x: 755, endPoint y: 32, distance: 16.3
click at [770, 26] on icon at bounding box center [770, 24] width 7 height 7
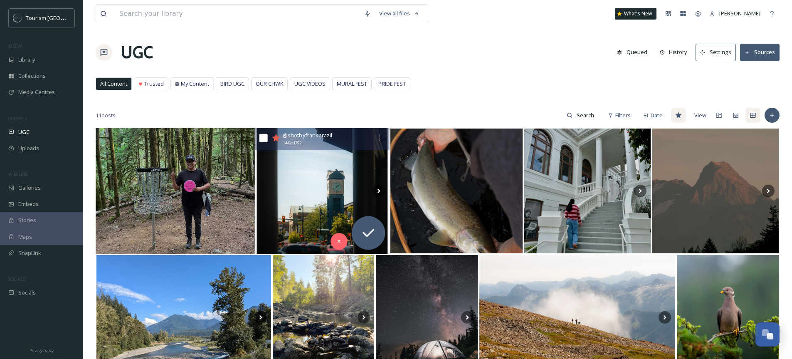
drag, startPoint x: 262, startPoint y: 140, endPoint x: 267, endPoint y: 139, distance: 4.6
click at [262, 140] on input "checkbox" at bounding box center [263, 138] width 8 height 8
checkbox input "true"
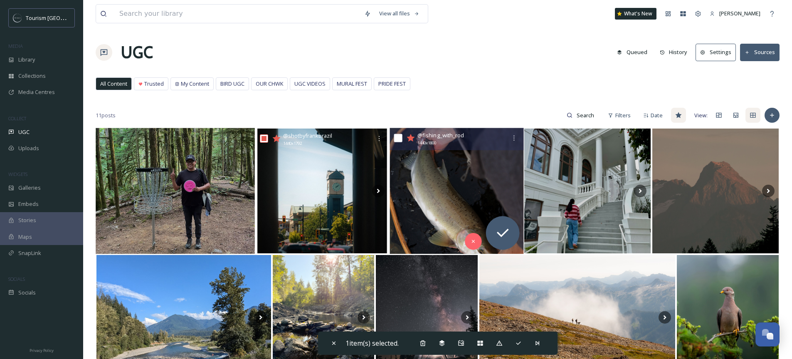
click at [398, 138] on input "checkbox" at bounding box center [398, 138] width 8 height 8
checkbox input "true"
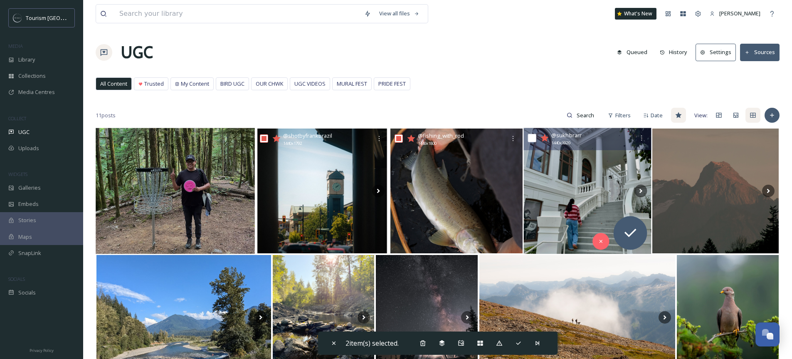
click at [532, 138] on input "checkbox" at bounding box center [532, 138] width 8 height 8
checkbox input "true"
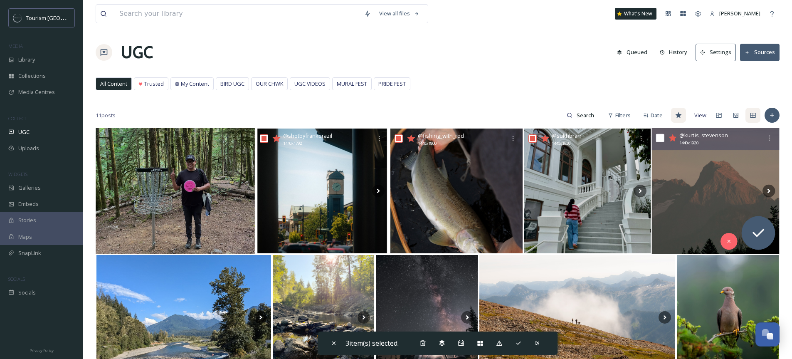
click at [662, 137] on input "checkbox" at bounding box center [660, 138] width 8 height 8
checkbox input "true"
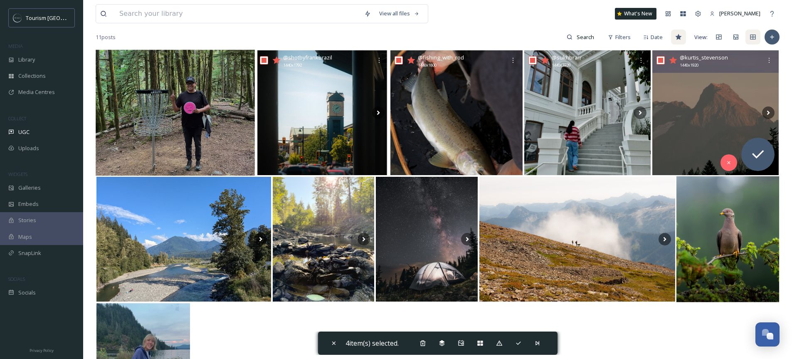
scroll to position [82, 0]
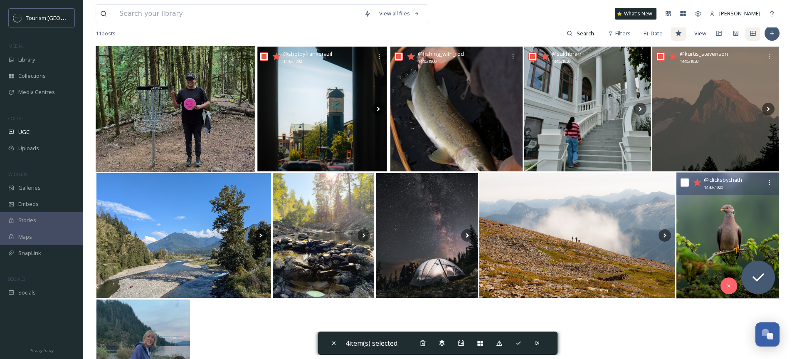
click at [685, 183] on input "checkbox" at bounding box center [685, 182] width 8 height 8
checkbox input "true"
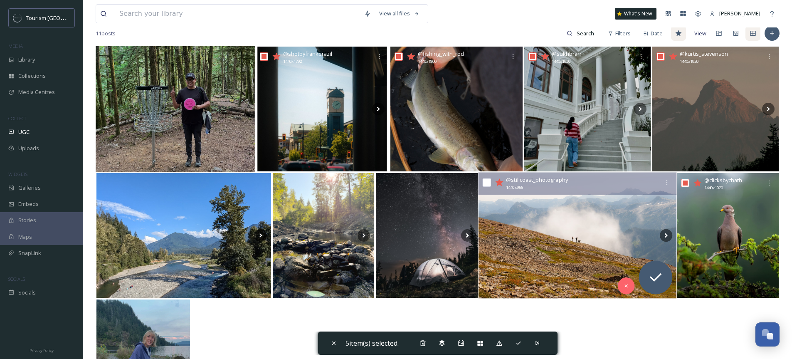
click at [489, 182] on input "checkbox" at bounding box center [487, 182] width 8 height 8
checkbox input "true"
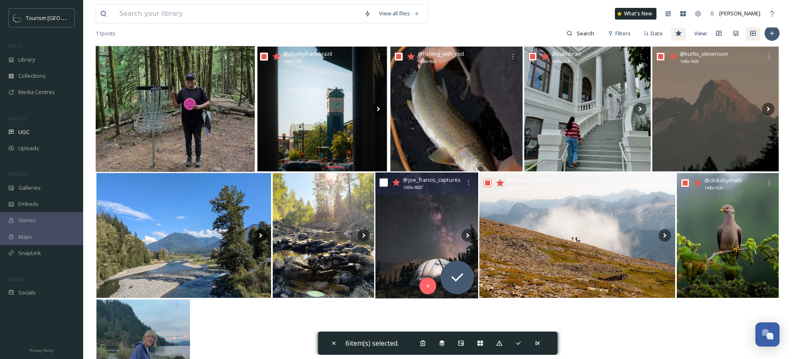
click at [381, 182] on input "checkbox" at bounding box center [384, 182] width 8 height 8
checkbox input "true"
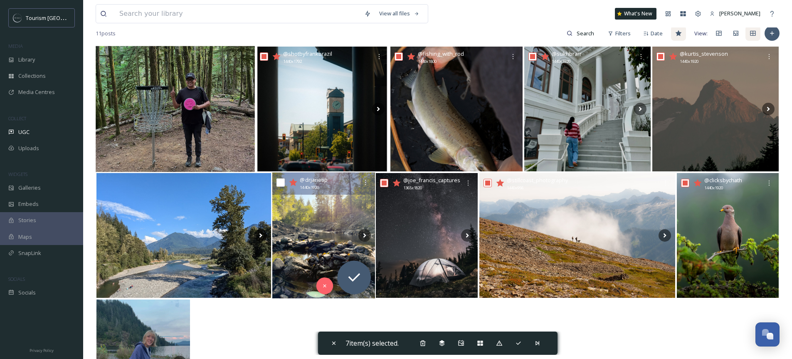
click at [284, 181] on input "checkbox" at bounding box center [280, 182] width 8 height 8
checkbox input "true"
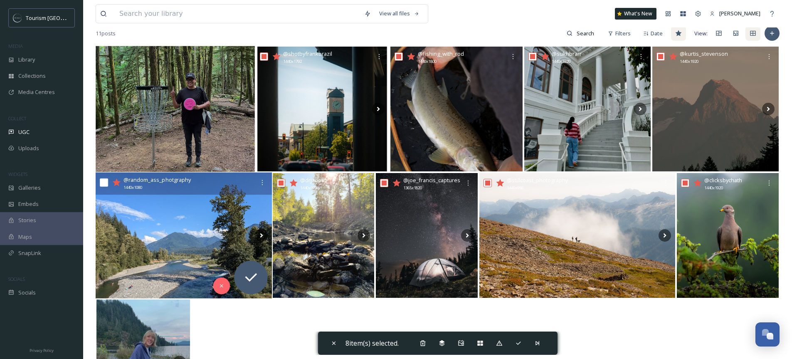
click at [102, 184] on input "checkbox" at bounding box center [104, 182] width 8 height 8
checkbox input "true"
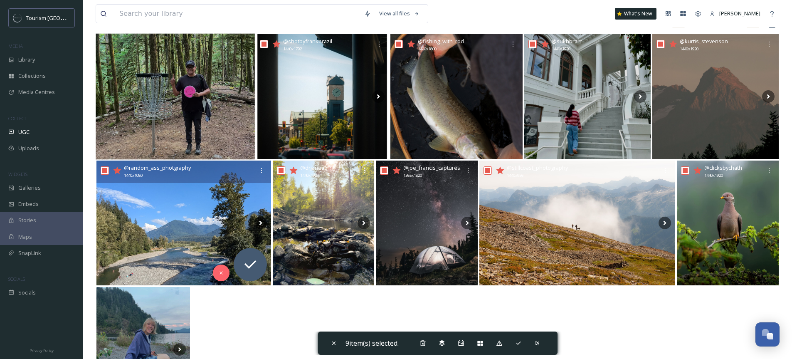
scroll to position [95, 0]
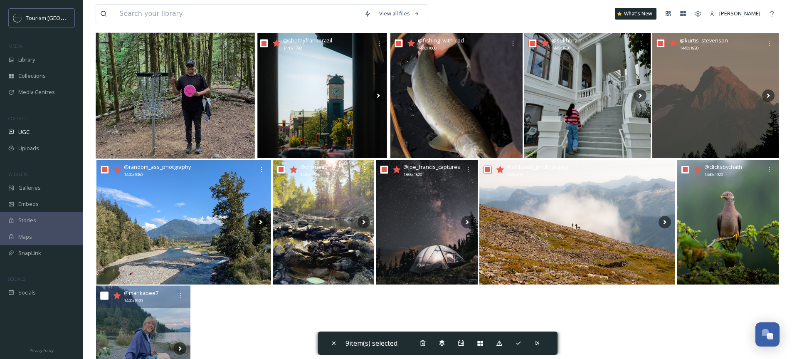
click at [104, 293] on input "checkbox" at bounding box center [104, 296] width 8 height 8
checkbox input "true"
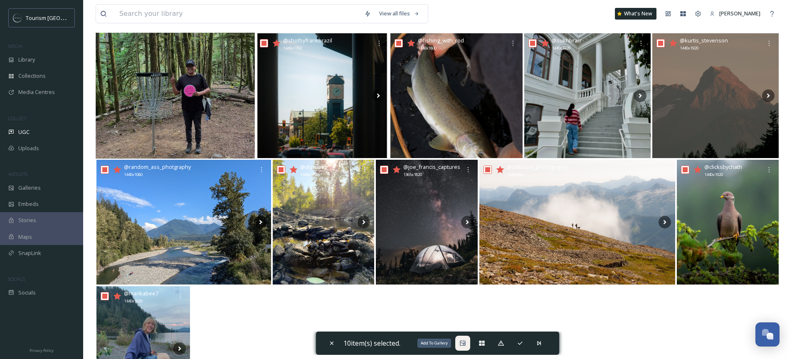
click at [462, 344] on icon at bounding box center [463, 343] width 7 height 7
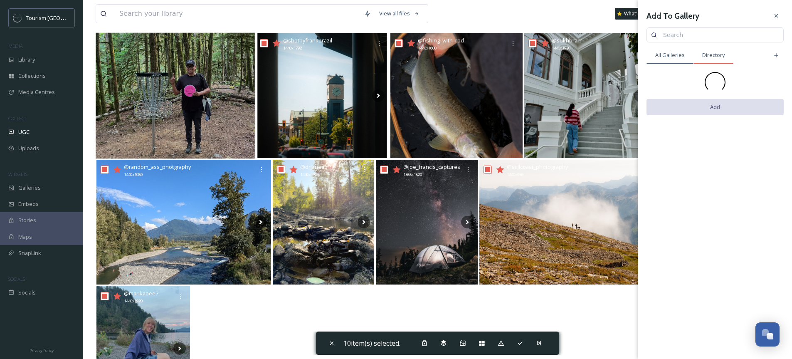
click at [717, 55] on span "Directory" at bounding box center [713, 55] width 22 height 8
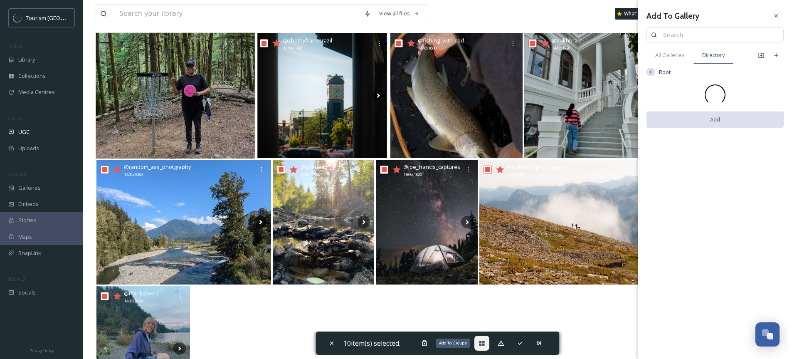
click at [487, 344] on div "Add To Groups" at bounding box center [482, 343] width 15 height 15
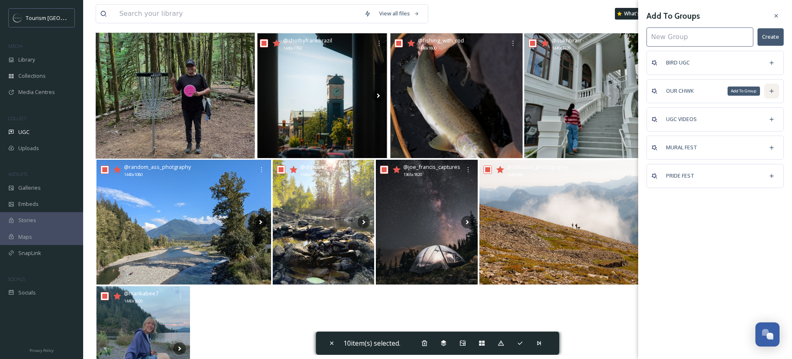
click at [771, 88] on icon at bounding box center [772, 91] width 7 height 7
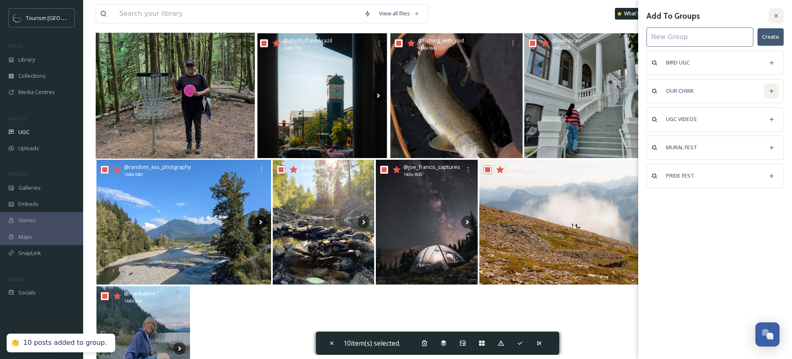
click at [773, 15] on div at bounding box center [776, 15] width 15 height 15
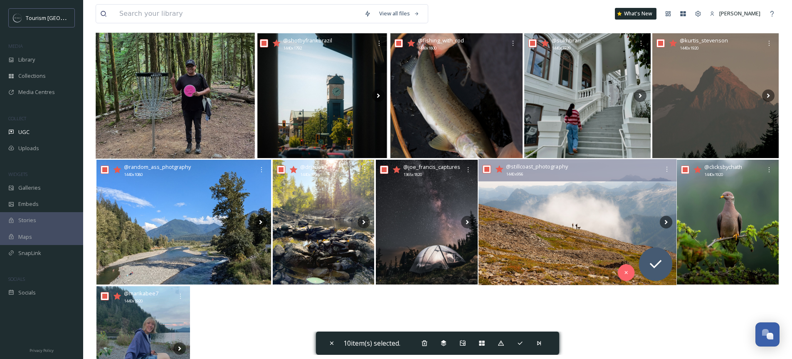
click at [500, 168] on icon at bounding box center [499, 168] width 8 height 7
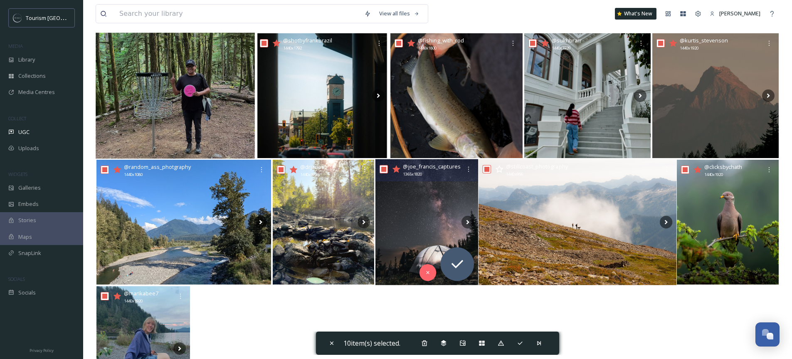
click at [398, 171] on icon at bounding box center [397, 168] width 8 height 7
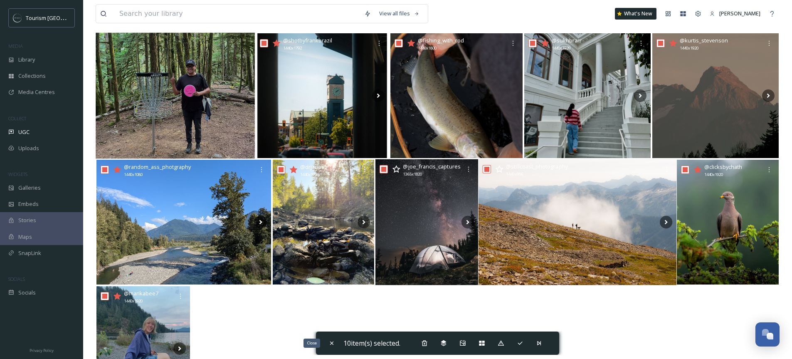
drag, startPoint x: 330, startPoint y: 345, endPoint x: 260, endPoint y: 337, distance: 69.9
click at [329, 345] on icon at bounding box center [332, 343] width 7 height 7
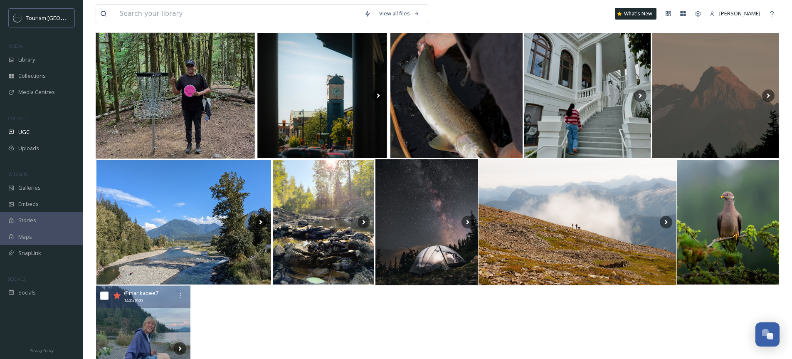
click at [116, 296] on icon at bounding box center [117, 295] width 8 height 7
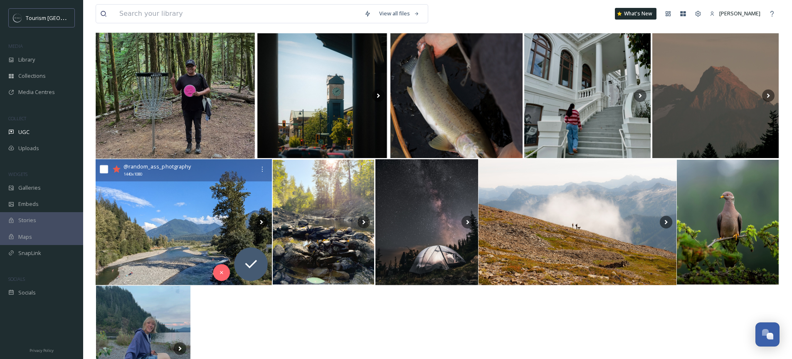
click at [117, 168] on icon at bounding box center [117, 168] width 8 height 7
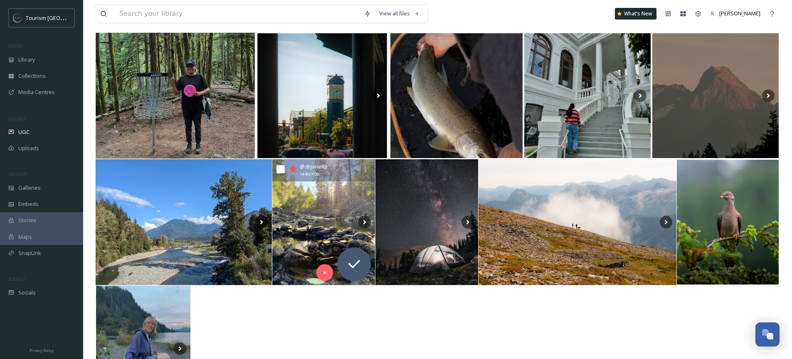
click at [290, 167] on icon at bounding box center [293, 169] width 8 height 8
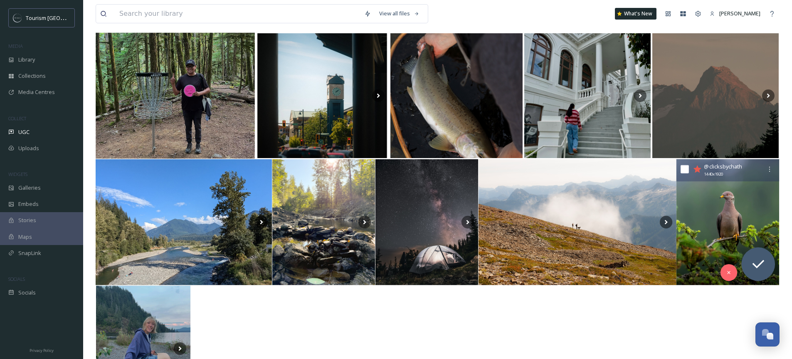
click at [699, 170] on icon at bounding box center [698, 168] width 8 height 7
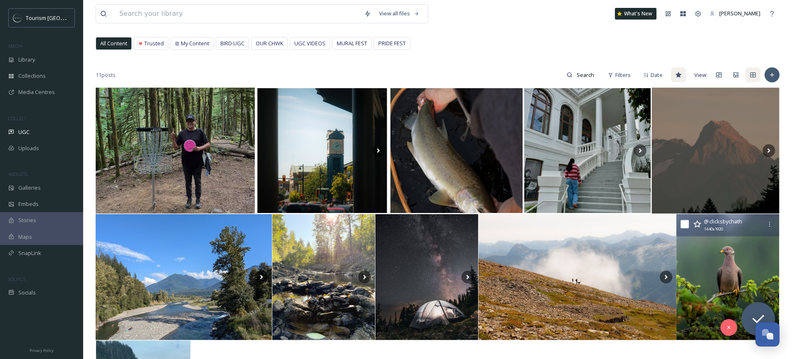
scroll to position [30, 0]
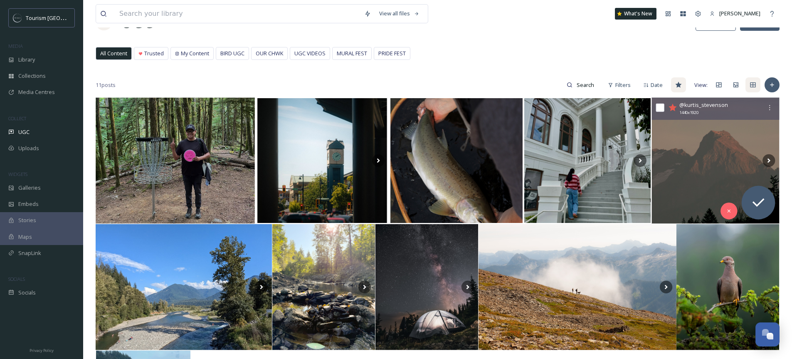
click at [672, 108] on icon at bounding box center [673, 107] width 8 height 7
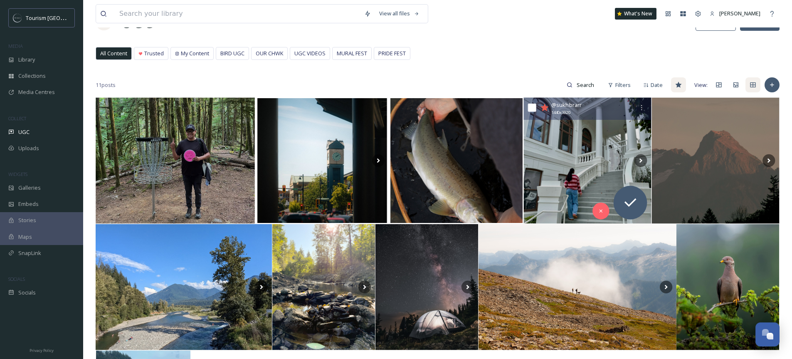
click at [544, 108] on icon at bounding box center [545, 107] width 8 height 7
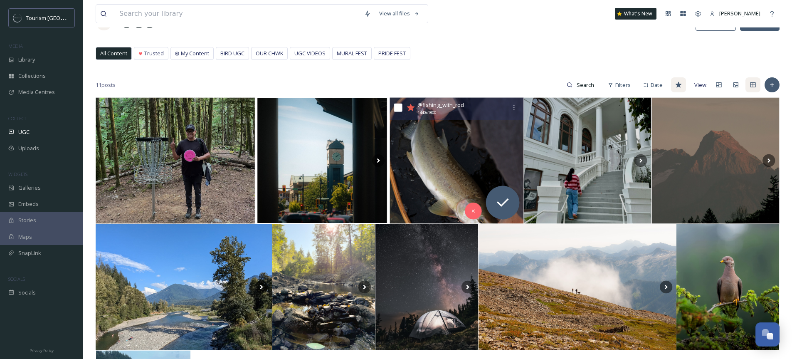
click at [409, 109] on icon at bounding box center [411, 107] width 8 height 7
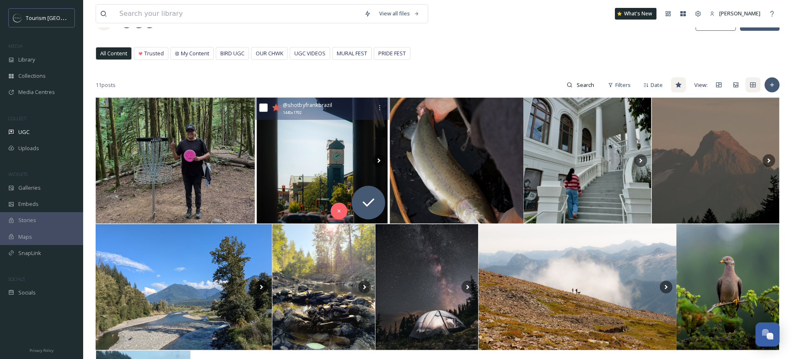
click at [278, 108] on icon at bounding box center [276, 107] width 8 height 7
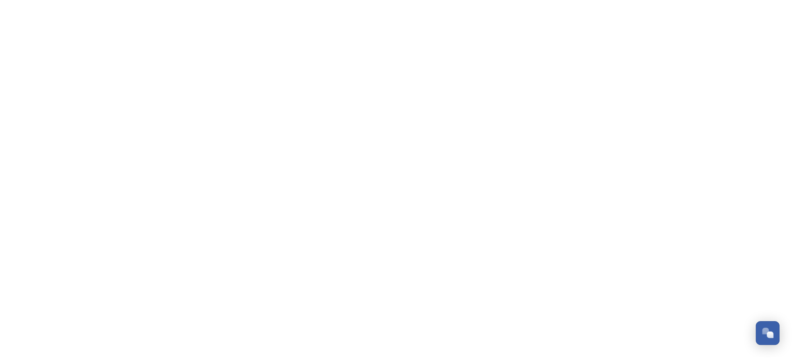
scroll to position [136, 0]
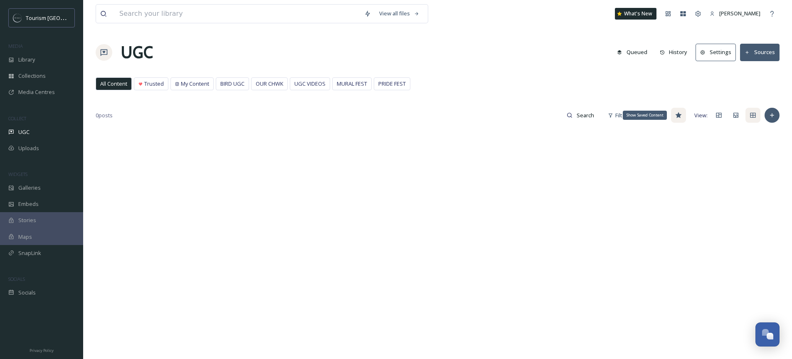
click at [681, 114] on icon at bounding box center [678, 115] width 6 height 6
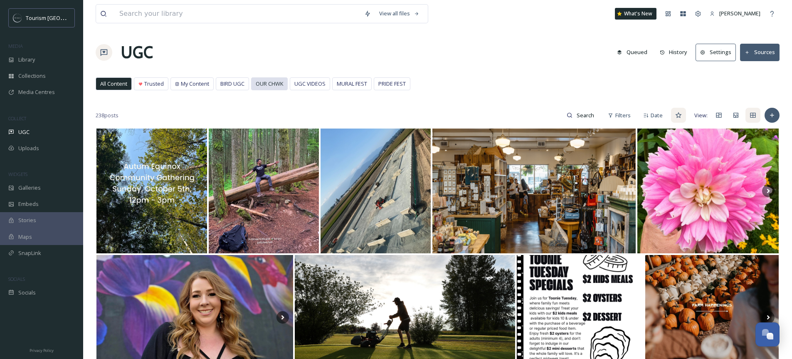
click at [266, 84] on span "OUR CHWK" at bounding box center [269, 84] width 27 height 8
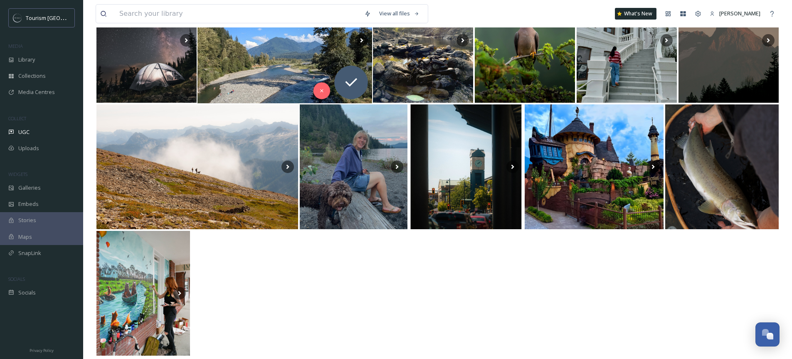
scroll to position [170, 0]
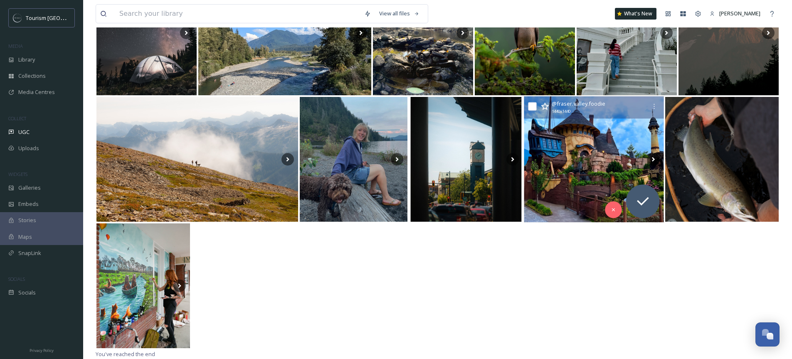
click at [604, 152] on img at bounding box center [594, 159] width 140 height 126
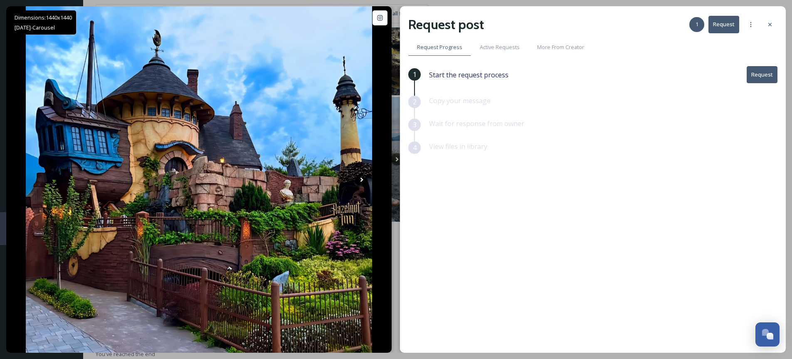
click at [775, 25] on div at bounding box center [770, 24] width 15 height 15
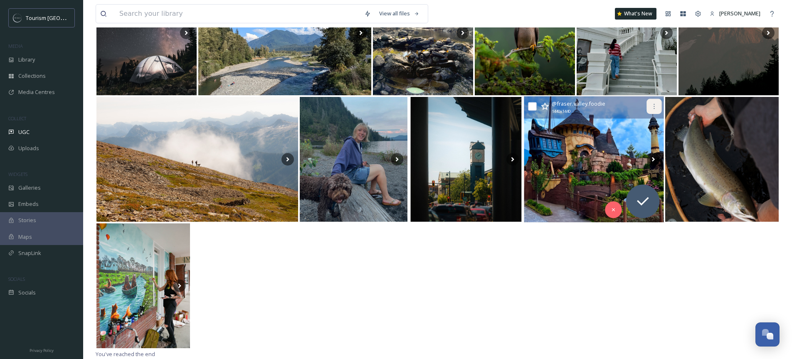
click at [657, 103] on icon at bounding box center [654, 106] width 7 height 7
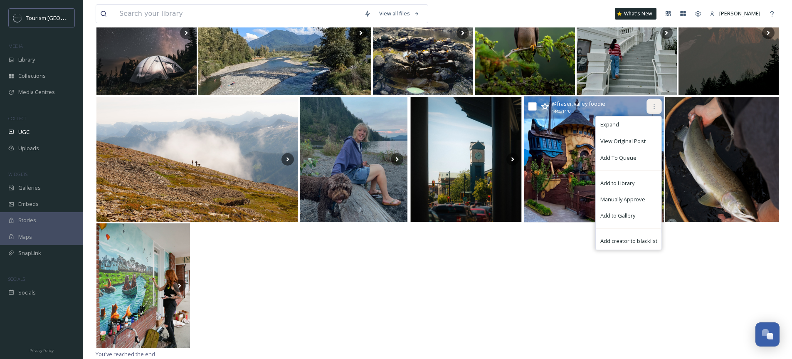
click at [654, 106] on icon at bounding box center [654, 106] width 7 height 7
click at [508, 262] on div at bounding box center [438, 285] width 684 height 126
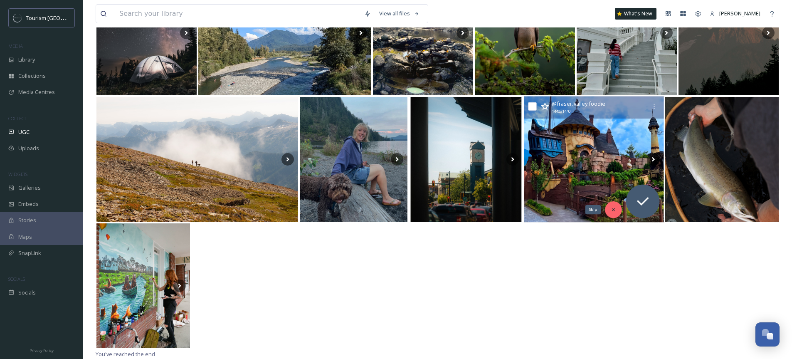
click at [614, 210] on icon at bounding box center [614, 210] width 6 height 6
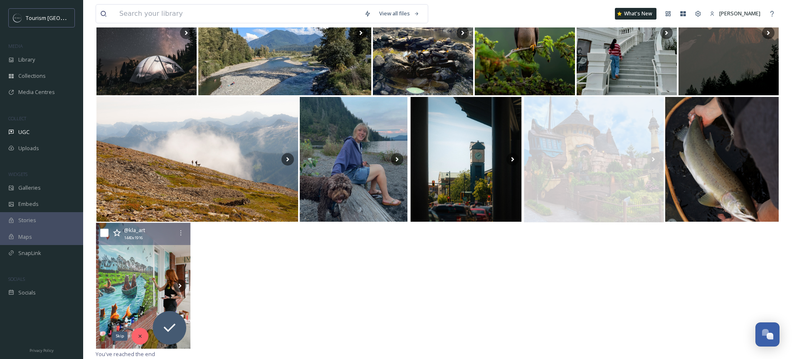
click at [139, 336] on icon at bounding box center [140, 336] width 6 height 6
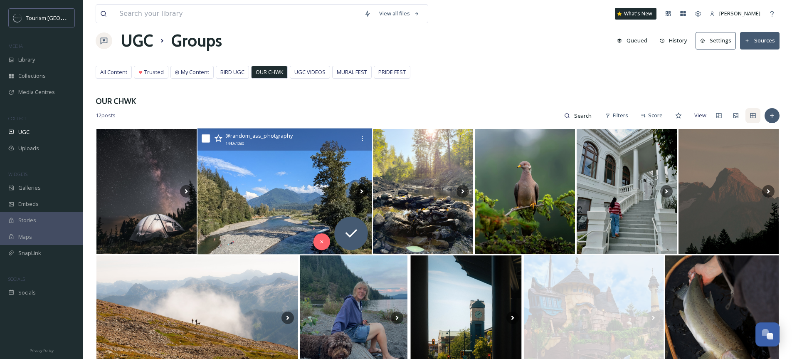
scroll to position [62, 0]
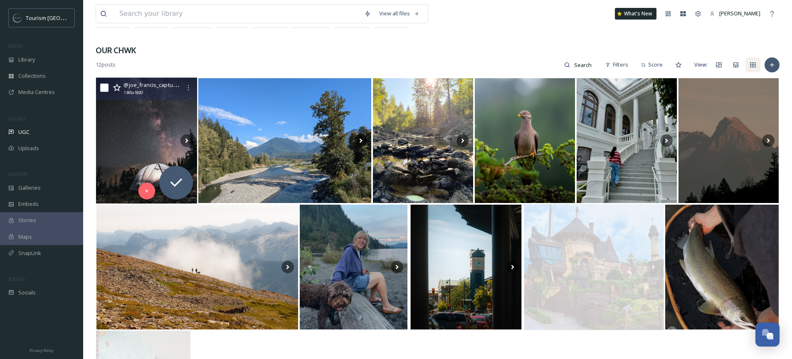
click at [128, 109] on img at bounding box center [146, 140] width 101 height 126
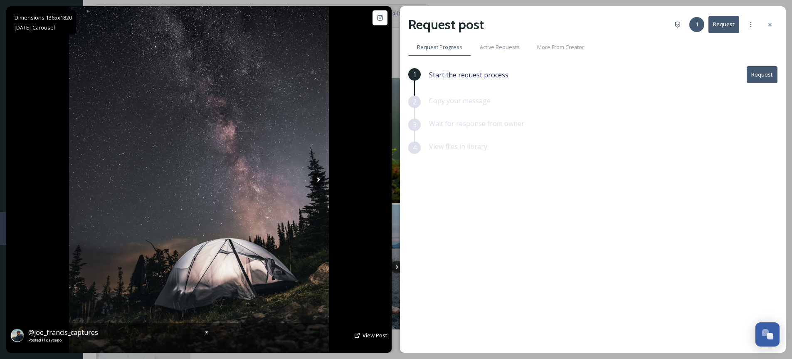
click at [367, 336] on span "View Post" at bounding box center [375, 334] width 25 height 7
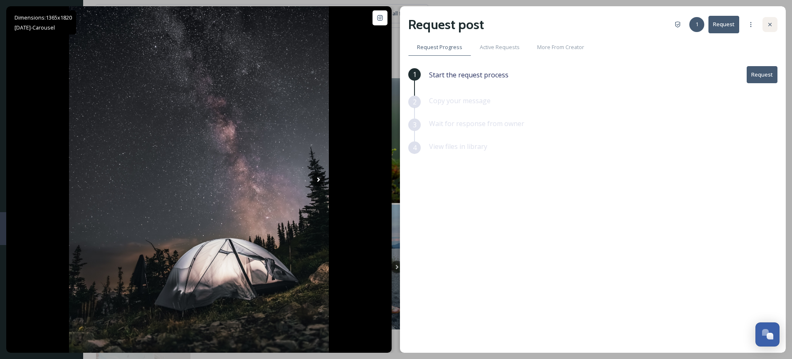
click at [773, 28] on div at bounding box center [770, 24] width 15 height 15
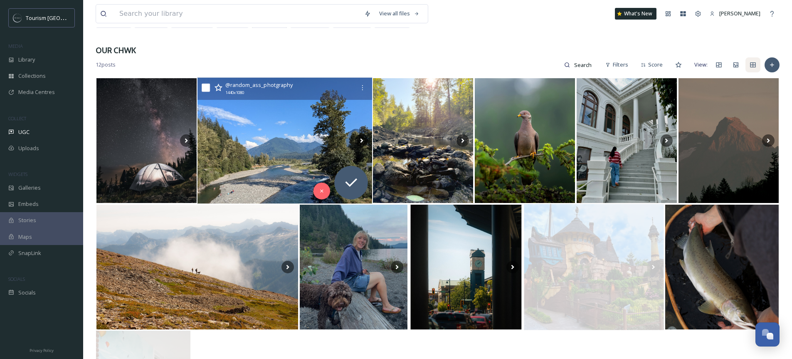
click at [264, 143] on img at bounding box center [285, 140] width 175 height 126
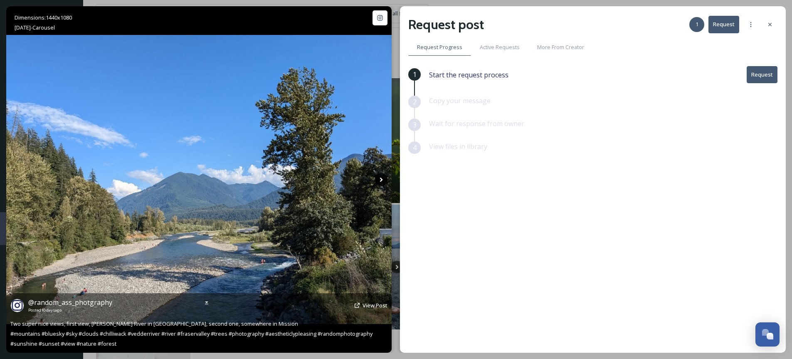
click at [384, 182] on icon at bounding box center [381, 179] width 12 height 12
click at [383, 179] on icon at bounding box center [381, 179] width 12 height 12
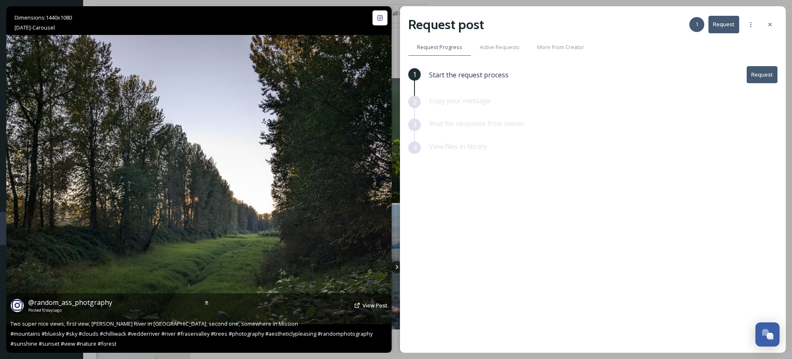
click at [379, 180] on icon at bounding box center [381, 179] width 12 height 12
click at [15, 175] on icon at bounding box center [16, 179] width 12 height 12
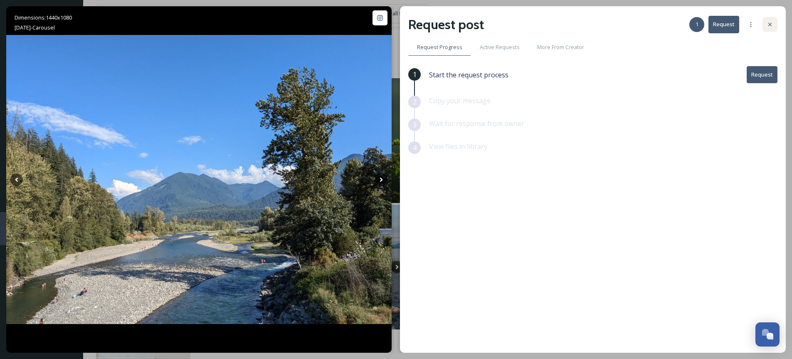
click at [768, 30] on div at bounding box center [770, 24] width 15 height 15
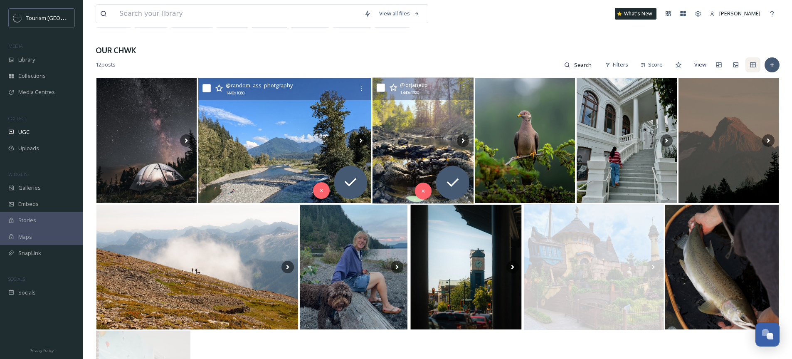
click at [424, 132] on img at bounding box center [423, 140] width 101 height 126
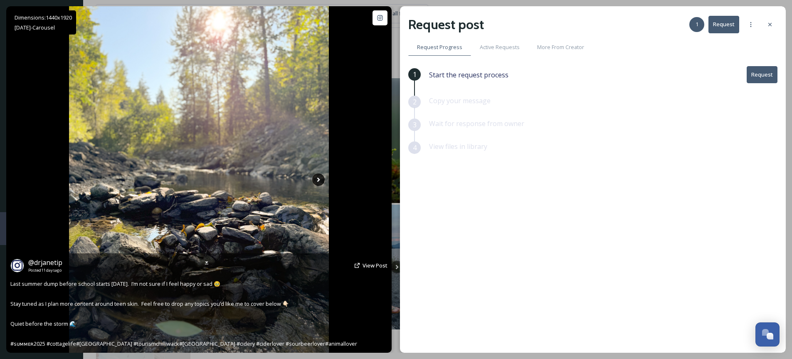
click at [323, 178] on icon at bounding box center [318, 179] width 12 height 12
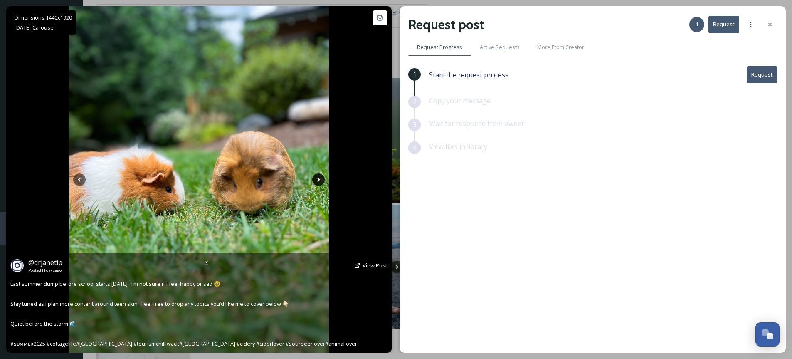
click at [317, 180] on icon at bounding box center [318, 179] width 12 height 12
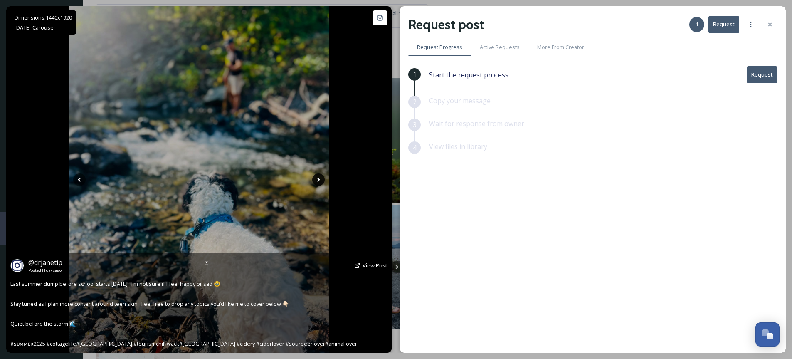
click at [318, 178] on icon at bounding box center [318, 179] width 3 height 5
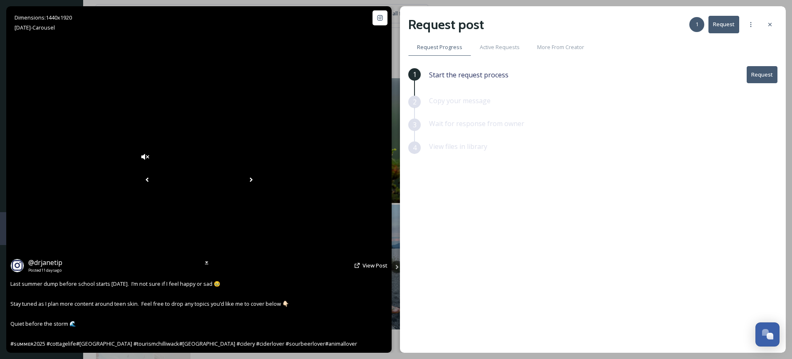
click at [257, 178] on icon at bounding box center [251, 179] width 12 height 12
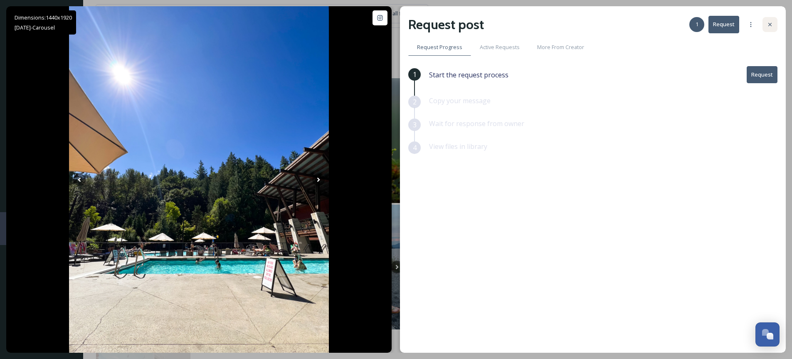
click at [771, 27] on icon at bounding box center [770, 24] width 7 height 7
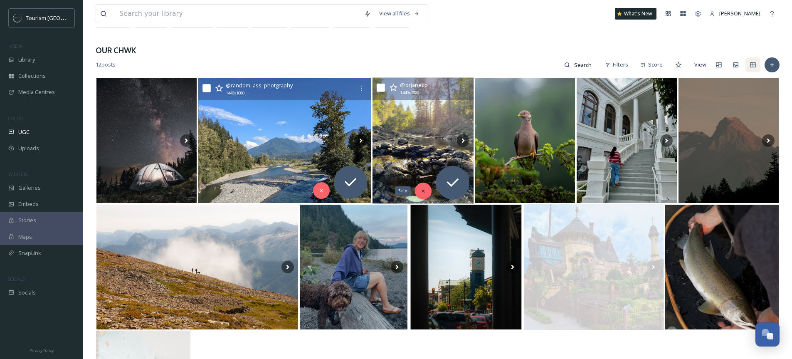
click at [426, 194] on div "Skip" at bounding box center [423, 191] width 17 height 17
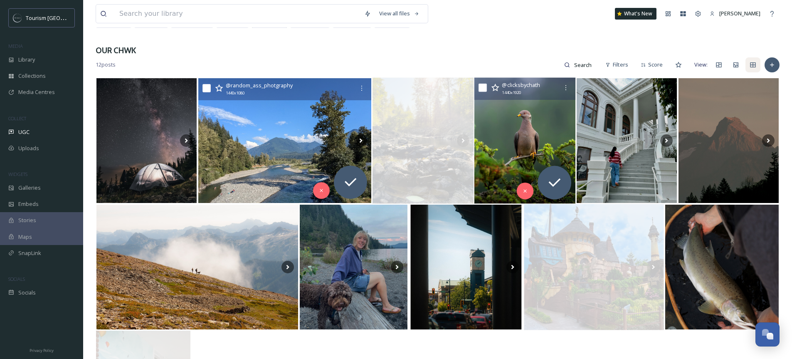
click at [525, 142] on img at bounding box center [525, 140] width 101 height 126
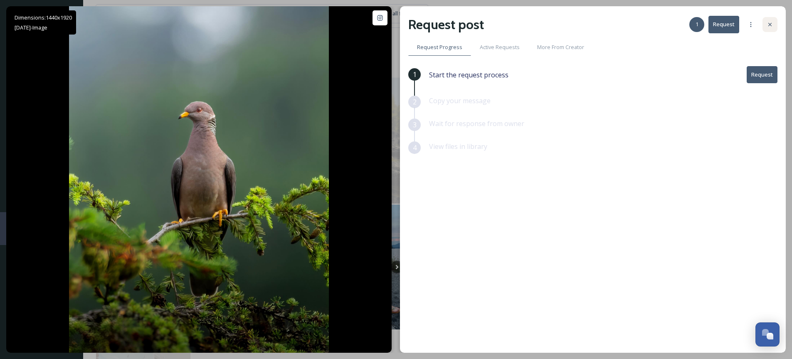
click at [771, 28] on div at bounding box center [770, 24] width 15 height 15
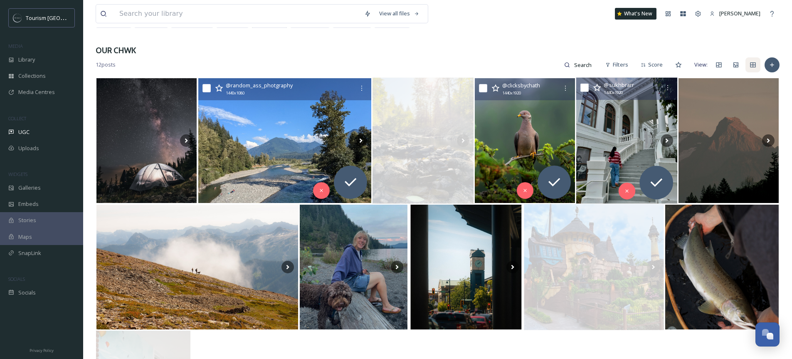
click at [625, 133] on img at bounding box center [626, 140] width 101 height 126
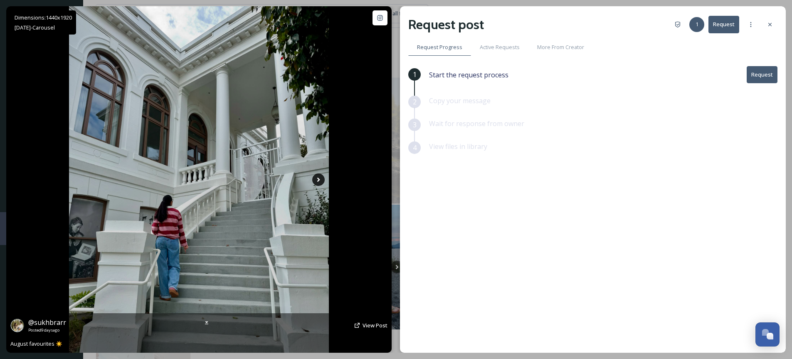
click at [318, 181] on icon at bounding box center [318, 179] width 12 height 12
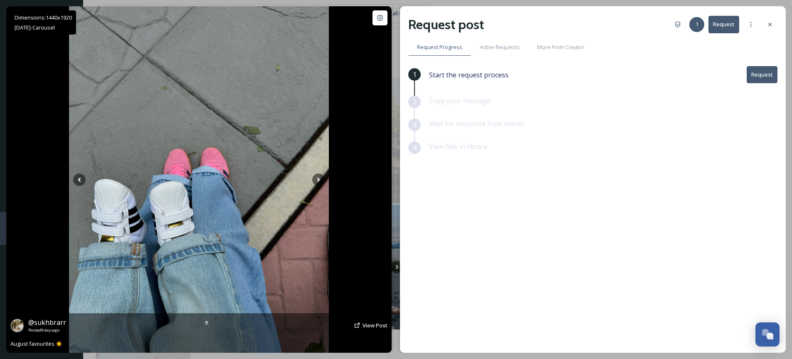
click at [316, 186] on img at bounding box center [199, 179] width 260 height 346
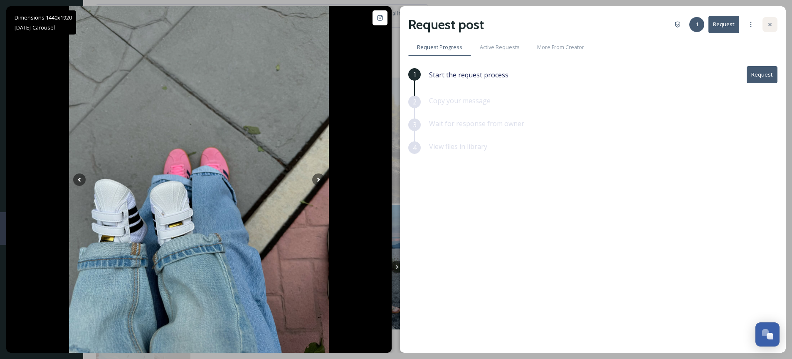
click at [764, 23] on div at bounding box center [770, 24] width 15 height 15
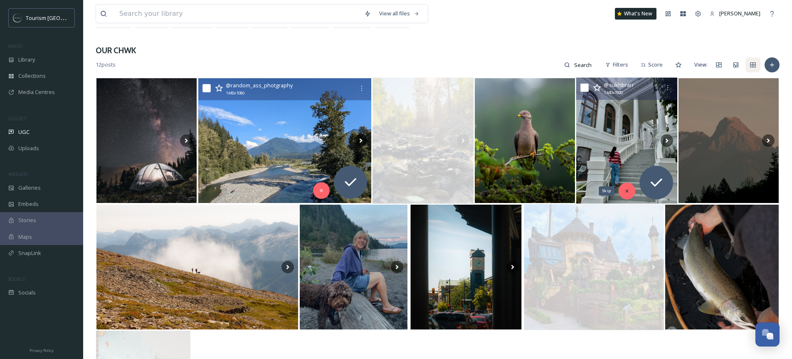
click at [623, 193] on div "Skip" at bounding box center [627, 191] width 17 height 17
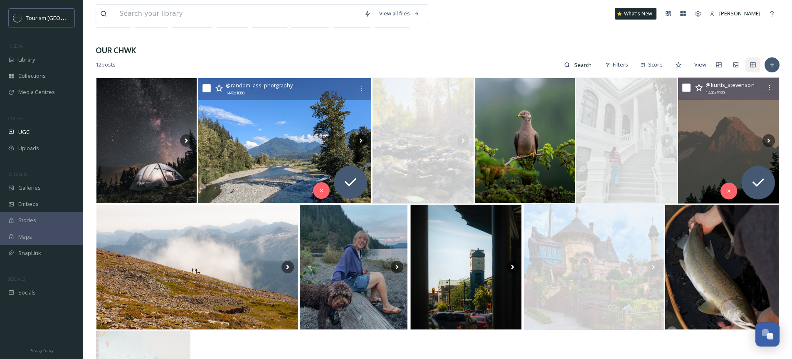
click at [737, 149] on img at bounding box center [728, 140] width 101 height 126
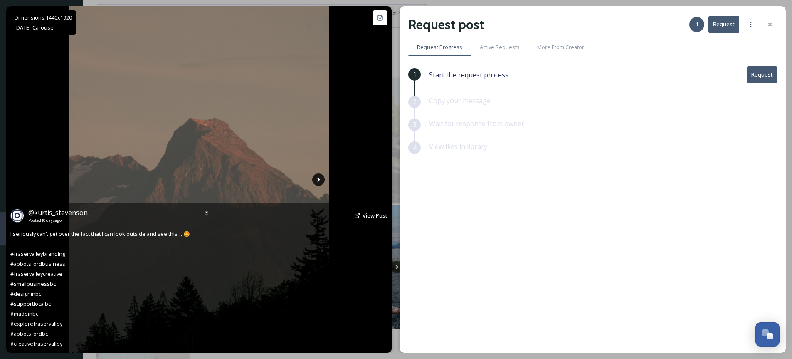
click at [317, 179] on icon at bounding box center [318, 179] width 12 height 12
click at [320, 180] on icon at bounding box center [318, 179] width 12 height 12
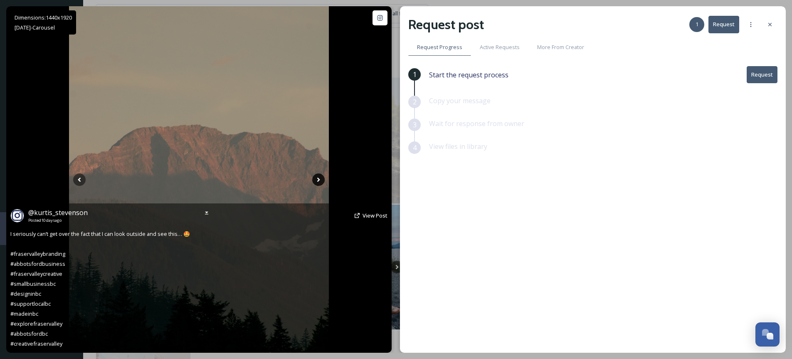
click at [319, 182] on icon at bounding box center [318, 179] width 12 height 12
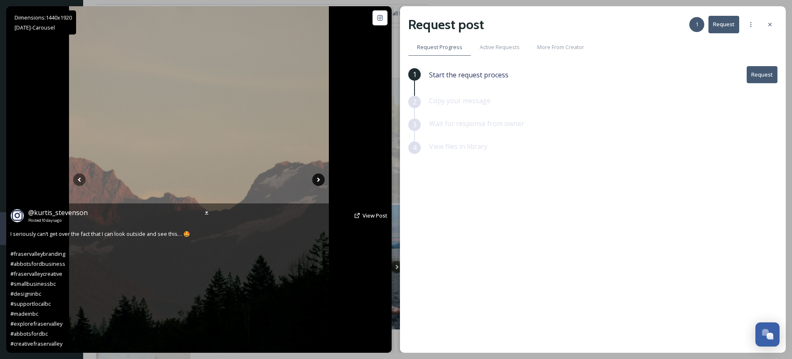
click at [318, 180] on icon at bounding box center [318, 179] width 3 height 5
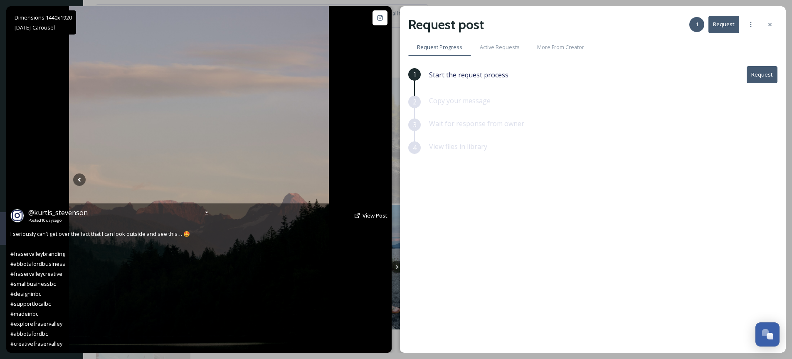
click at [318, 180] on icon at bounding box center [318, 179] width 3 height 5
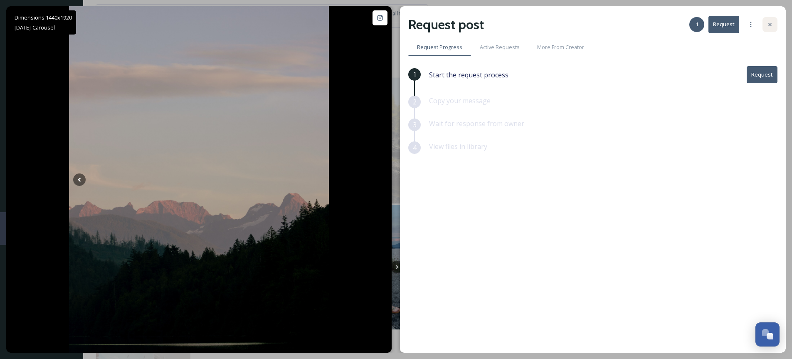
click at [764, 25] on div at bounding box center [770, 24] width 15 height 15
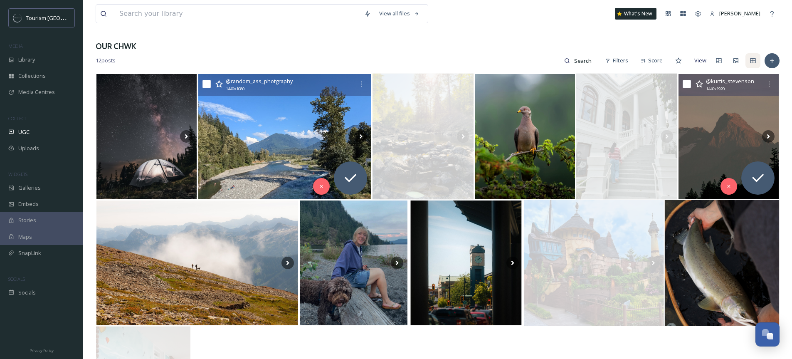
scroll to position [73, 0]
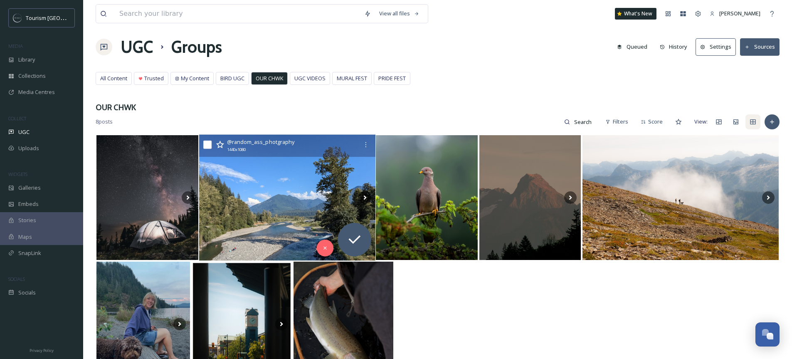
scroll to position [140, 0]
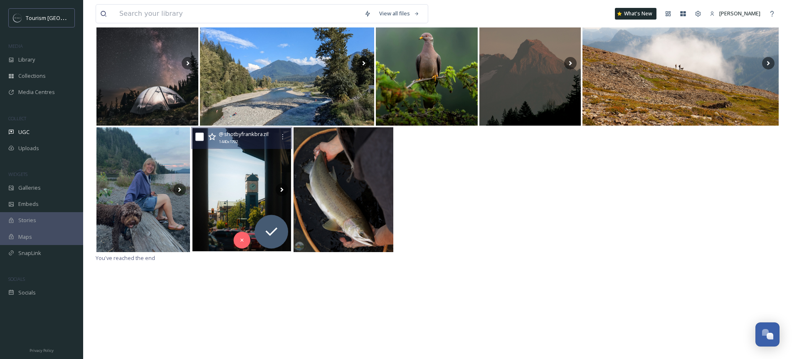
click at [264, 192] on img at bounding box center [241, 189] width 101 height 126
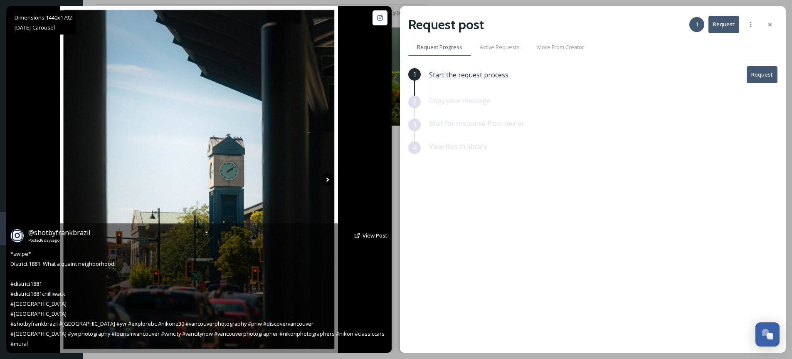
click at [329, 179] on icon at bounding box center [327, 179] width 12 height 12
click at [326, 180] on icon at bounding box center [327, 179] width 12 height 12
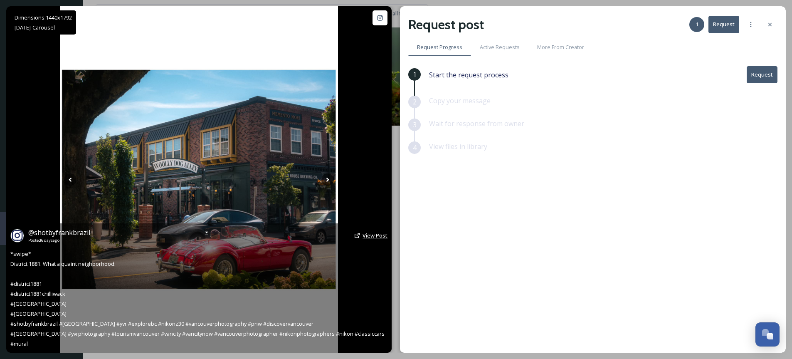
click at [373, 233] on span "View Post" at bounding box center [375, 235] width 25 height 7
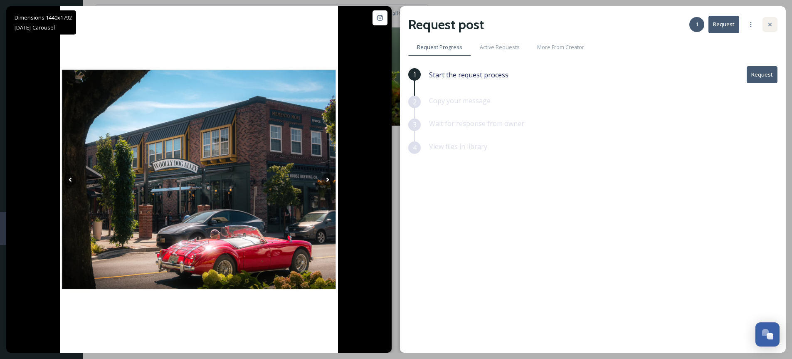
click at [771, 25] on icon at bounding box center [770, 24] width 3 height 3
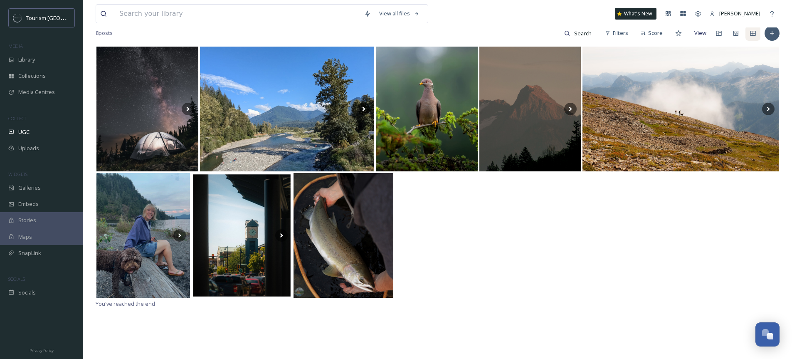
scroll to position [86, 0]
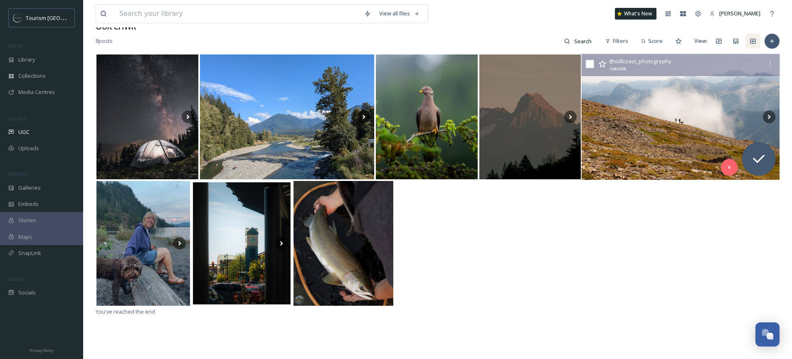
click at [695, 113] on img at bounding box center [681, 117] width 198 height 126
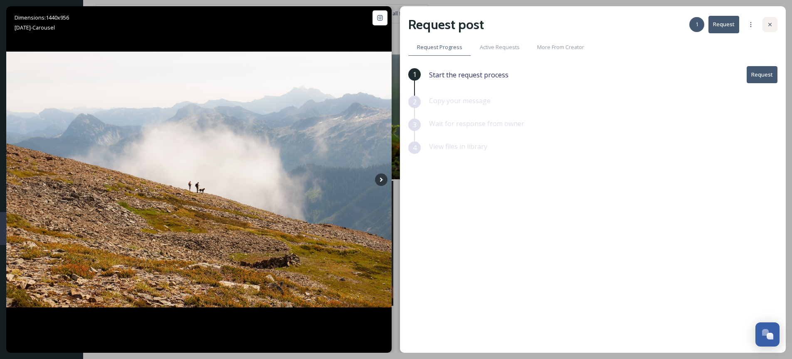
click at [769, 27] on icon at bounding box center [770, 24] width 7 height 7
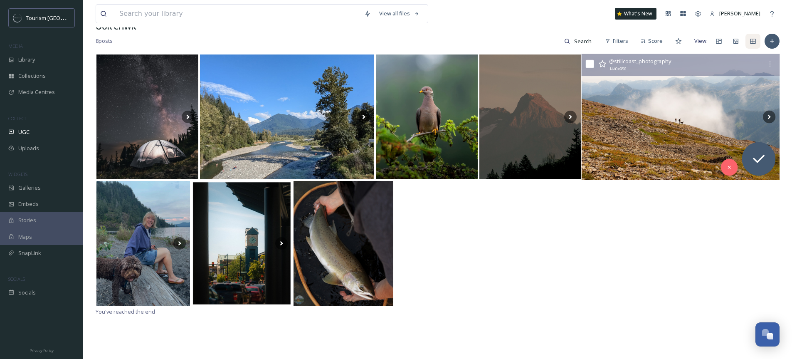
click at [690, 116] on img at bounding box center [681, 117] width 198 height 126
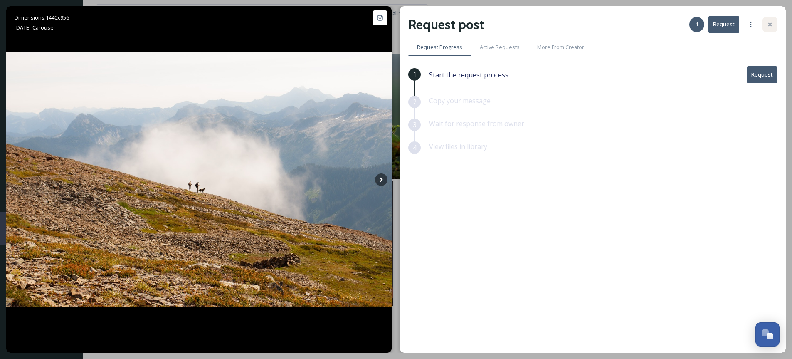
click at [771, 25] on icon at bounding box center [770, 24] width 7 height 7
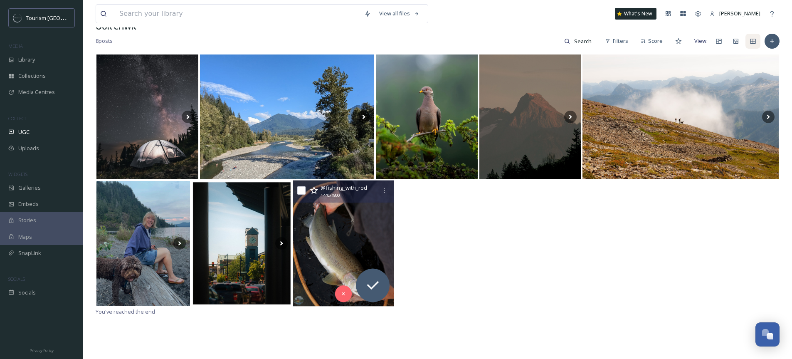
click at [321, 240] on img at bounding box center [343, 243] width 101 height 126
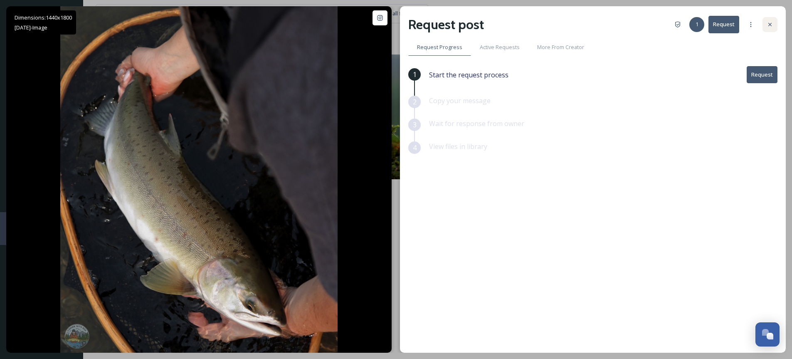
click at [775, 22] on div at bounding box center [770, 24] width 15 height 15
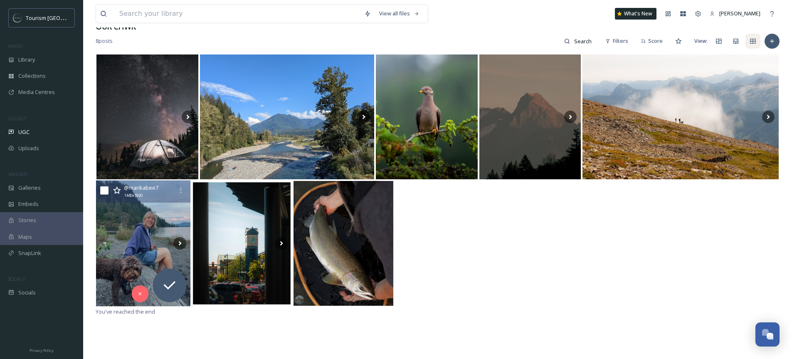
click at [163, 240] on img at bounding box center [143, 243] width 94 height 126
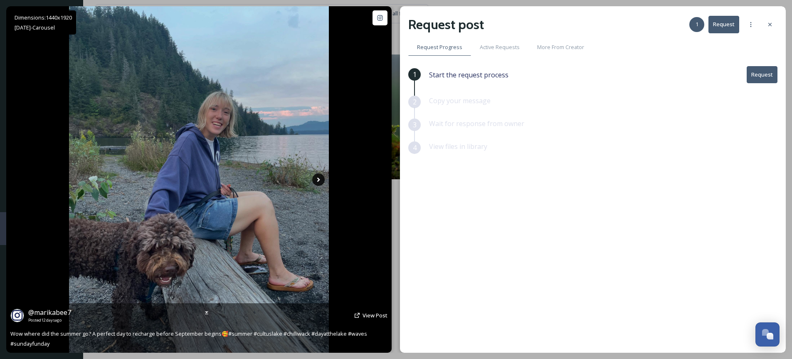
click at [316, 180] on icon at bounding box center [318, 179] width 12 height 12
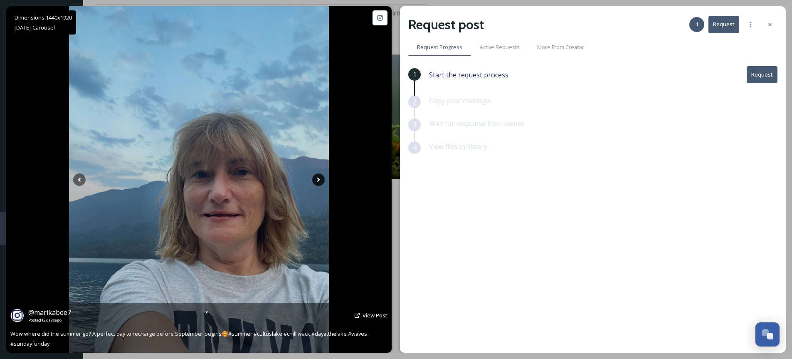
click at [316, 180] on icon at bounding box center [318, 179] width 12 height 12
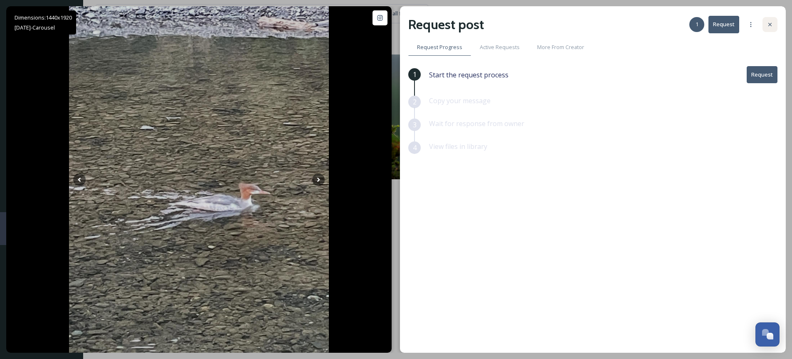
click at [770, 22] on icon at bounding box center [770, 24] width 7 height 7
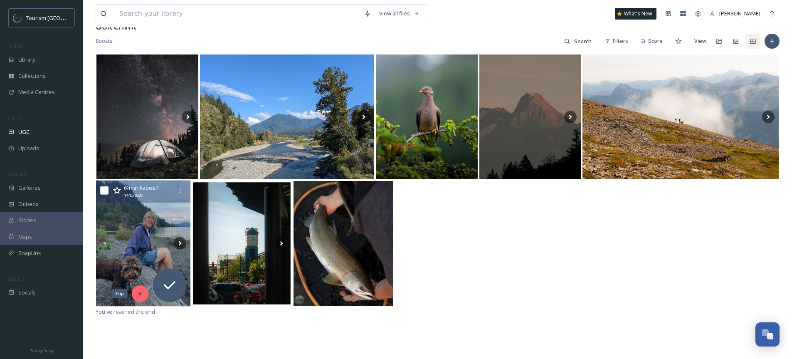
click at [139, 291] on icon at bounding box center [140, 294] width 6 height 6
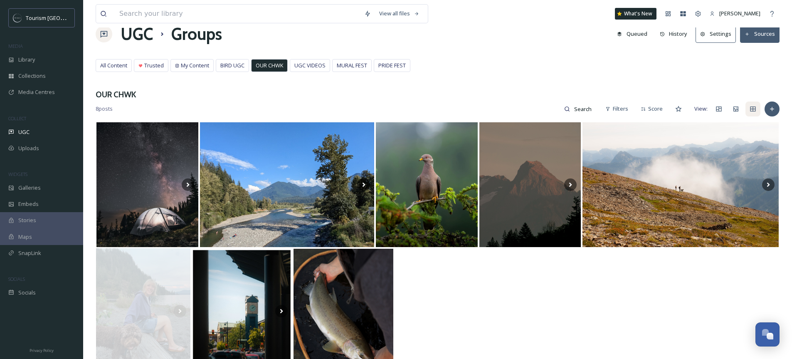
scroll to position [15, 0]
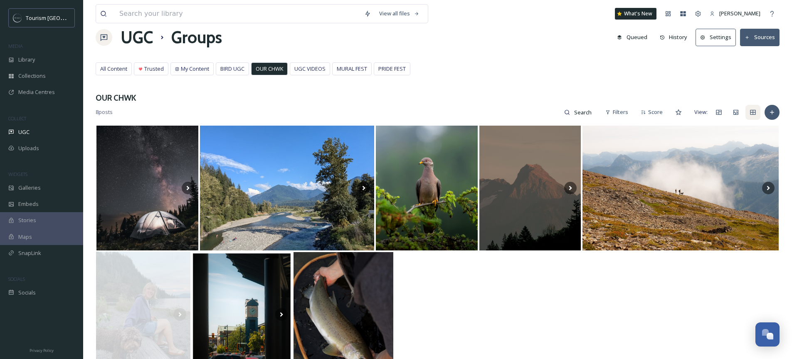
click at [601, 280] on div at bounding box center [438, 314] width 684 height 126
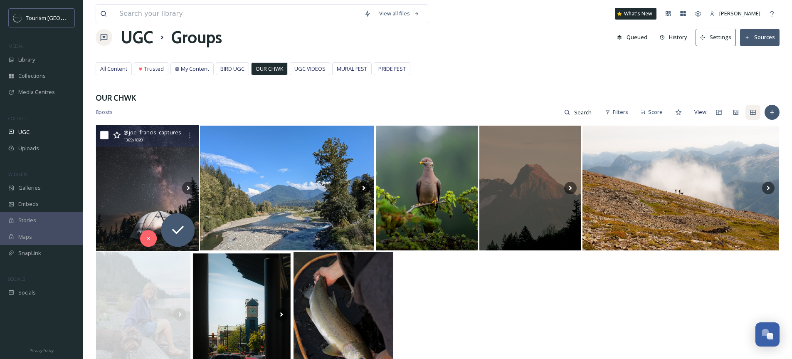
click at [129, 175] on img at bounding box center [147, 188] width 103 height 126
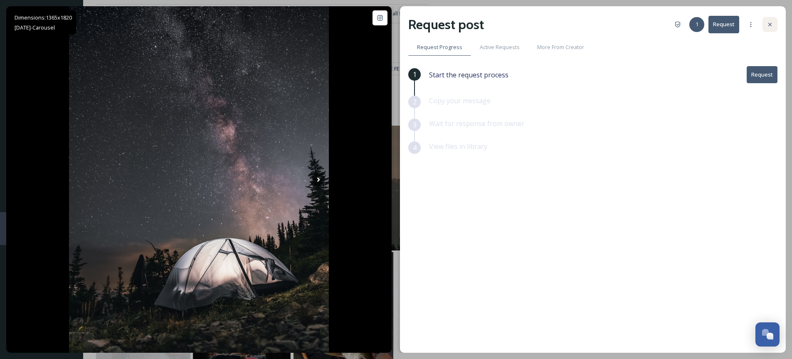
click at [774, 21] on div at bounding box center [770, 24] width 15 height 15
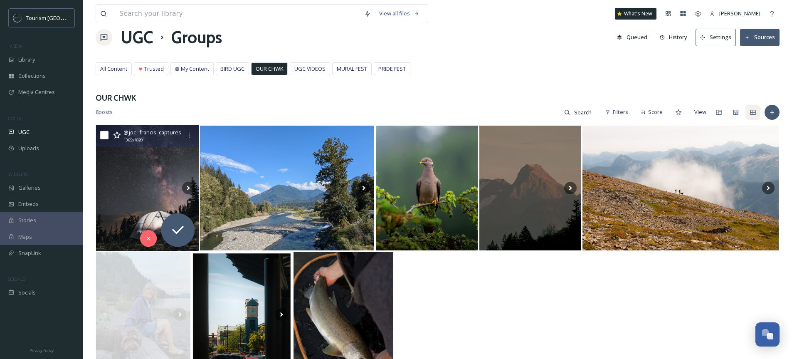
click at [165, 187] on img at bounding box center [147, 188] width 103 height 126
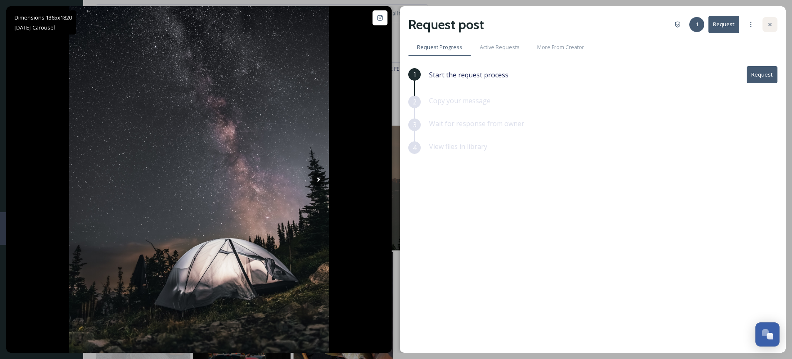
click at [764, 23] on div at bounding box center [770, 24] width 15 height 15
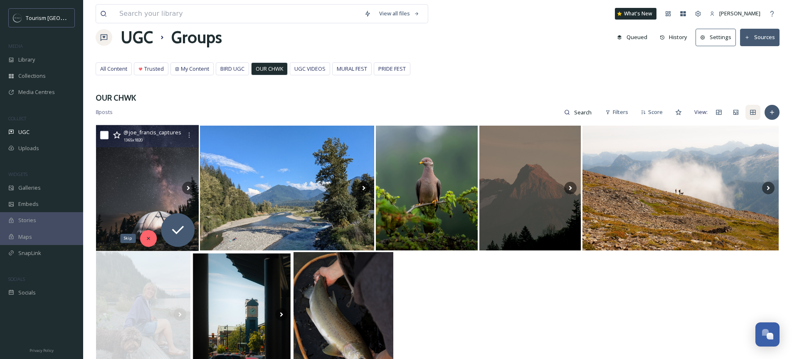
click at [148, 236] on icon at bounding box center [149, 238] width 6 height 6
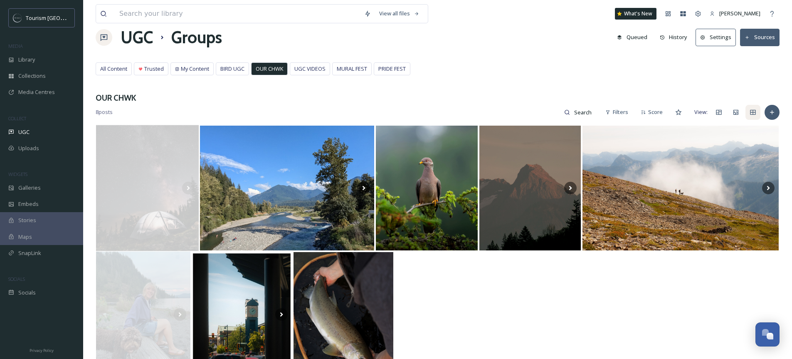
click at [548, 304] on div at bounding box center [438, 314] width 684 height 126
